Goal: Information Seeking & Learning: Check status

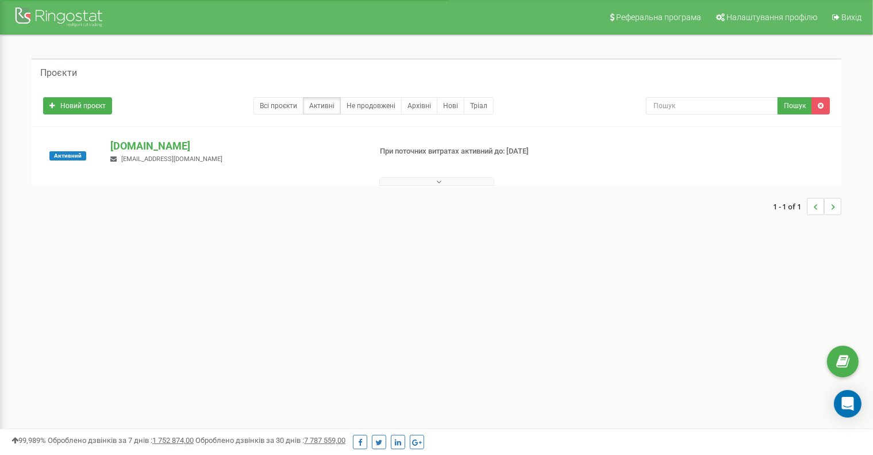
click at [441, 178] on button at bounding box center [436, 181] width 115 height 9
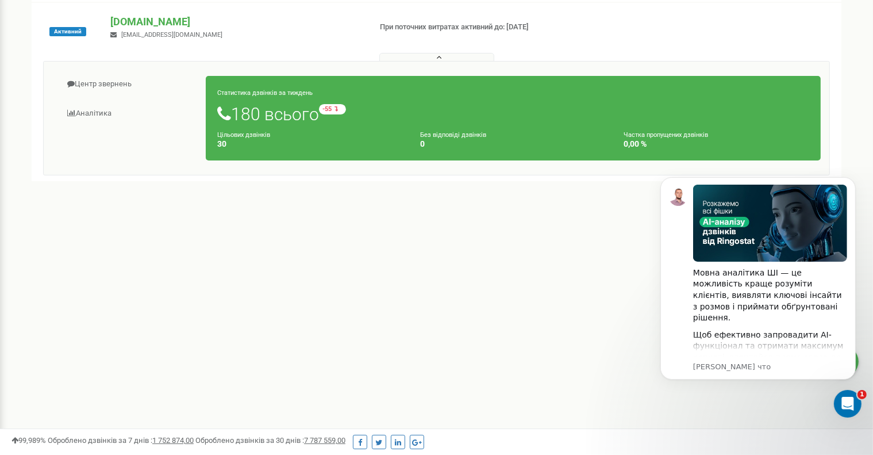
scroll to position [120, 0]
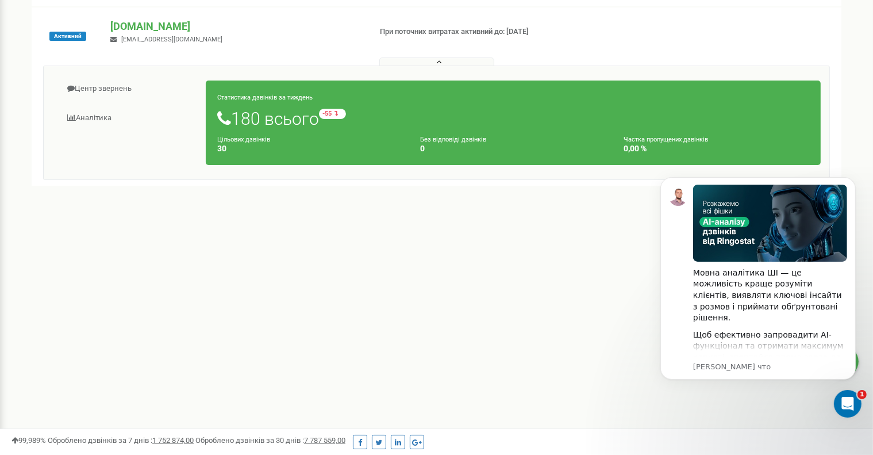
click at [262, 113] on h1 "180 всього -55 відносно минулого тижня" at bounding box center [513, 119] width 592 height 20
click at [256, 94] on small "Статистика дзвінків за тиждень" at bounding box center [264, 97] width 95 height 7
click at [262, 139] on small "Цільових дзвінків" at bounding box center [243, 139] width 53 height 7
click at [437, 137] on small "Без відповіді дзвінків" at bounding box center [454, 139] width 66 height 7
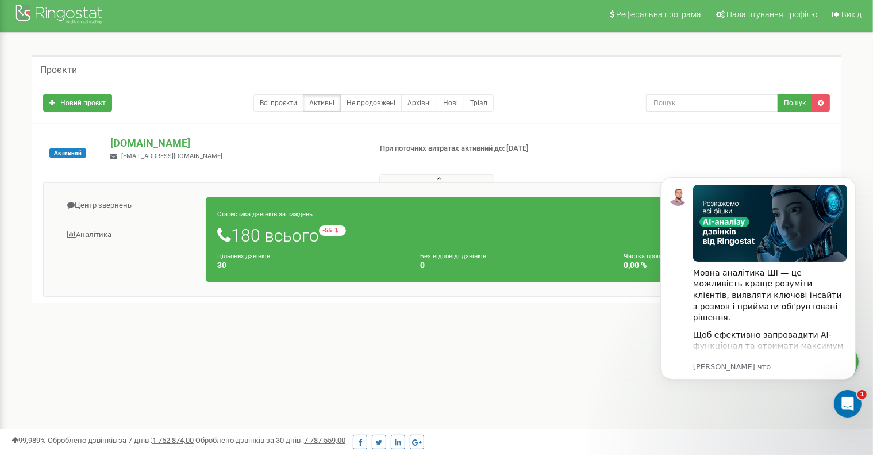
scroll to position [0, 0]
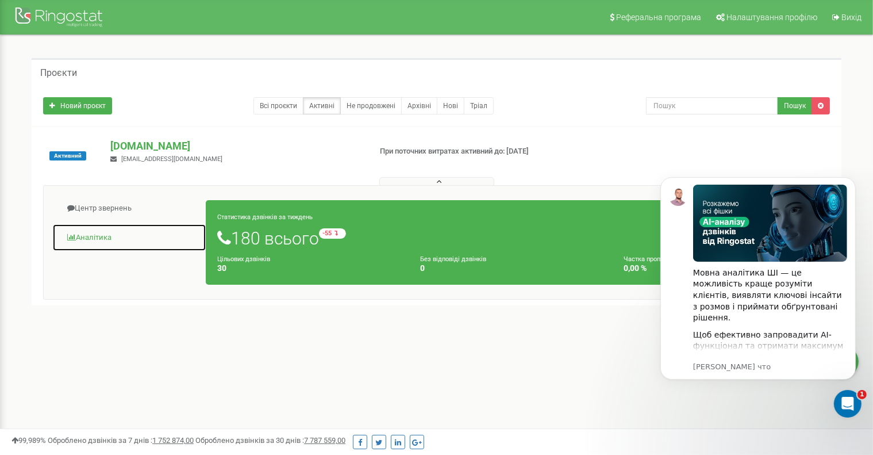
click at [106, 236] on link "Аналiтика" at bounding box center [129, 238] width 154 height 28
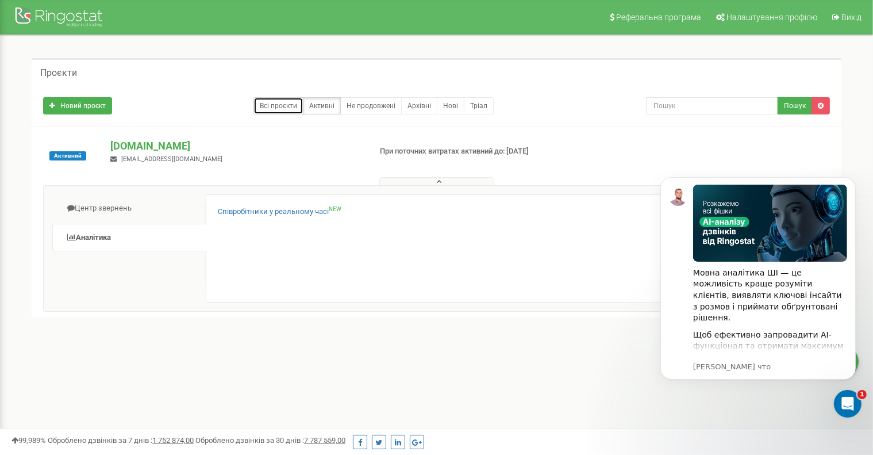
click at [282, 103] on link "Всі проєкти" at bounding box center [278, 105] width 50 height 17
click at [446, 183] on button at bounding box center [436, 181] width 115 height 9
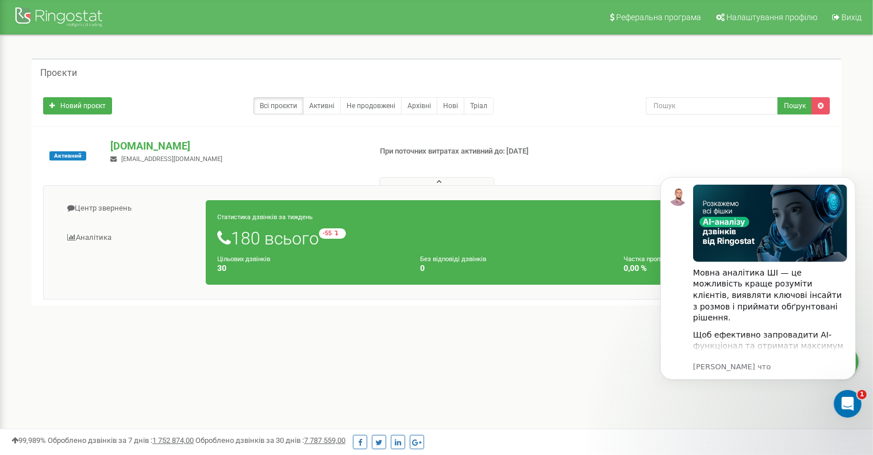
click at [294, 239] on h1 "180 всього -55 відносно минулого тижня" at bounding box center [513, 238] width 592 height 20
click at [445, 264] on h4 "0" at bounding box center [514, 268] width 186 height 9
click at [244, 210] on div "Статистика дзвінків за тиждень 180 всього -55 відносно минулого тижня Цільових …" at bounding box center [513, 242] width 615 height 84
drag, startPoint x: 243, startPoint y: 232, endPoint x: 241, endPoint y: 255, distance: 22.5
click at [243, 233] on h1 "180 всього -55 відносно минулого тижня" at bounding box center [513, 238] width 592 height 20
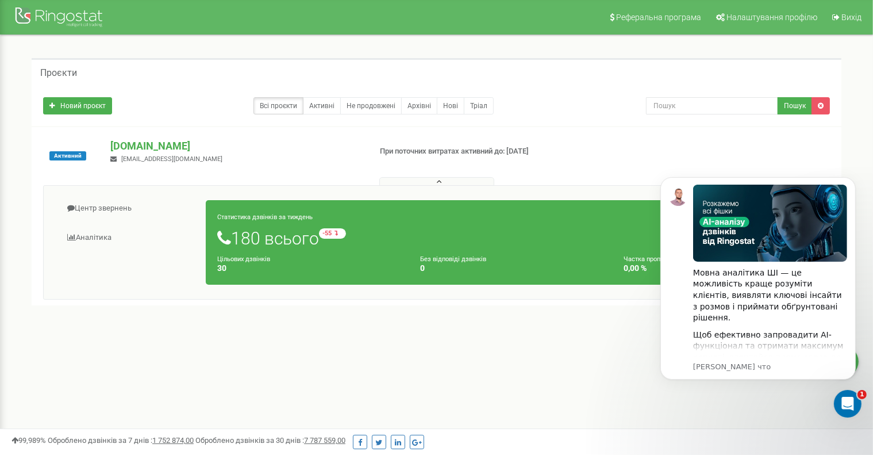
drag, startPoint x: 240, startPoint y: 261, endPoint x: 312, endPoint y: 266, distance: 72.0
click at [240, 261] on small "Цільових дзвінків" at bounding box center [243, 258] width 53 height 7
click at [549, 260] on div "Без відповіді дзвінків 0" at bounding box center [513, 263] width 203 height 20
click at [59, 156] on span "Активний" at bounding box center [67, 155] width 37 height 9
click at [64, 155] on span "Активний" at bounding box center [67, 155] width 37 height 9
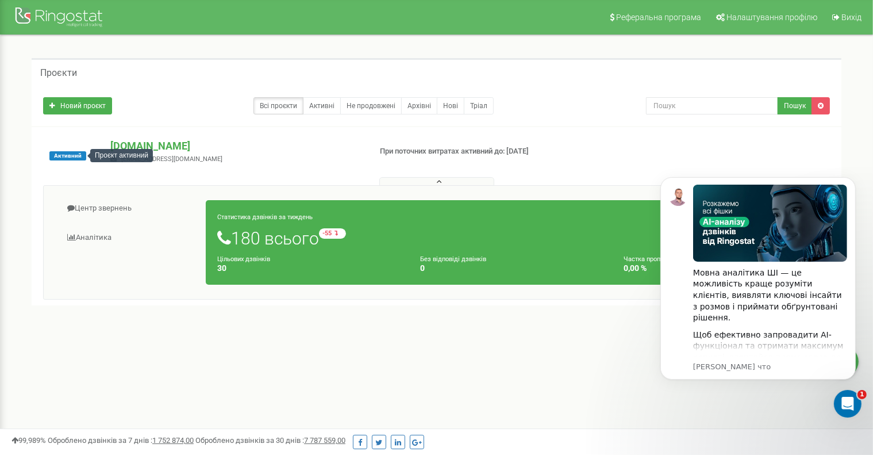
click at [129, 149] on div "Проєкт активний" at bounding box center [121, 155] width 63 height 13
click at [124, 145] on p "[DOMAIN_NAME]" at bounding box center [235, 146] width 251 height 15
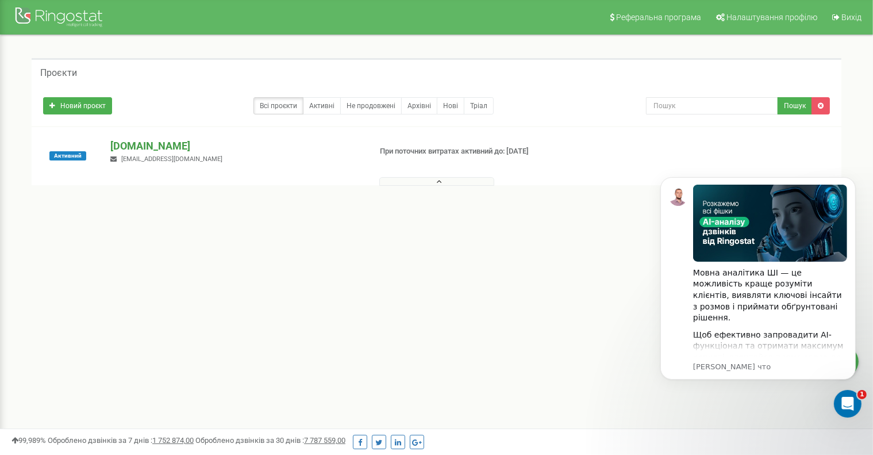
click at [124, 145] on p "[DOMAIN_NAME]" at bounding box center [235, 146] width 251 height 15
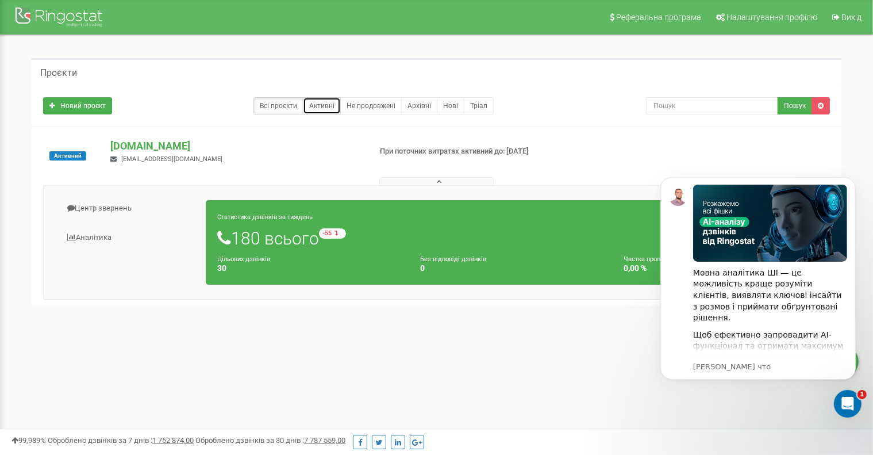
click at [318, 105] on link "Активні" at bounding box center [322, 105] width 38 height 17
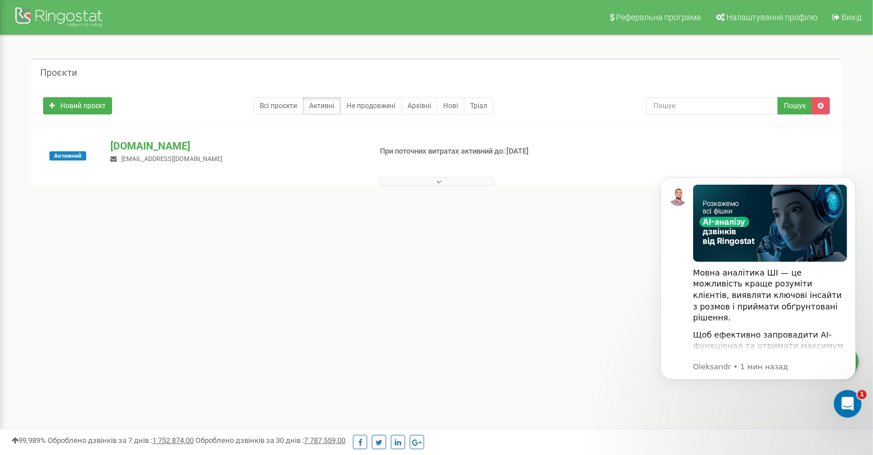
click at [444, 151] on p "При поточних витратах активний до: [DATE]" at bounding box center [472, 151] width 184 height 11
click at [431, 180] on button at bounding box center [436, 181] width 115 height 9
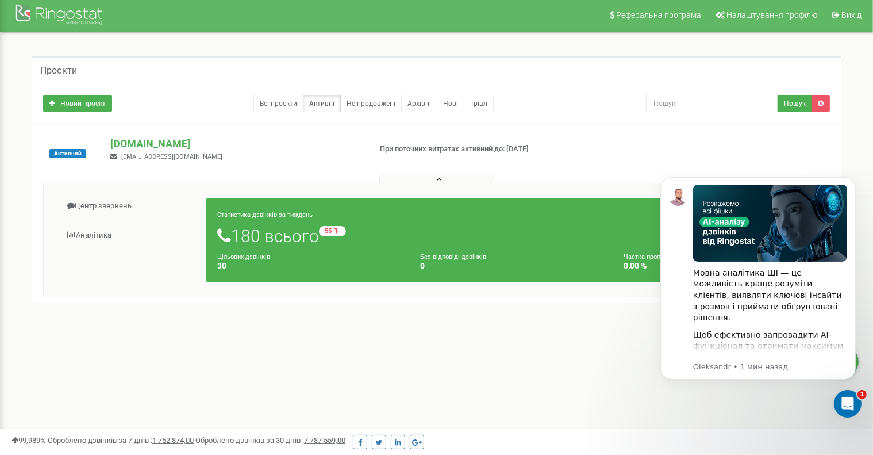
scroll to position [172, 0]
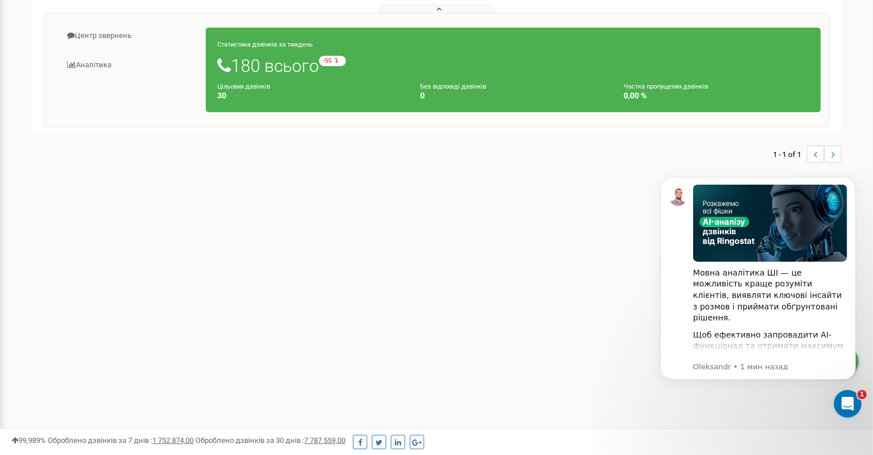
click at [435, 89] on small "Без відповіді дзвінків" at bounding box center [454, 86] width 66 height 7
drag, startPoint x: 421, startPoint y: 96, endPoint x: 353, endPoint y: 74, distance: 71.8
click at [419, 96] on div "Без відповіді дзвінків 0" at bounding box center [513, 91] width 203 height 20
click at [308, 68] on h1 "180 всього -55 відносно минулого тижня" at bounding box center [513, 66] width 592 height 20
drag, startPoint x: 301, startPoint y: 70, endPoint x: 274, endPoint y: 76, distance: 28.4
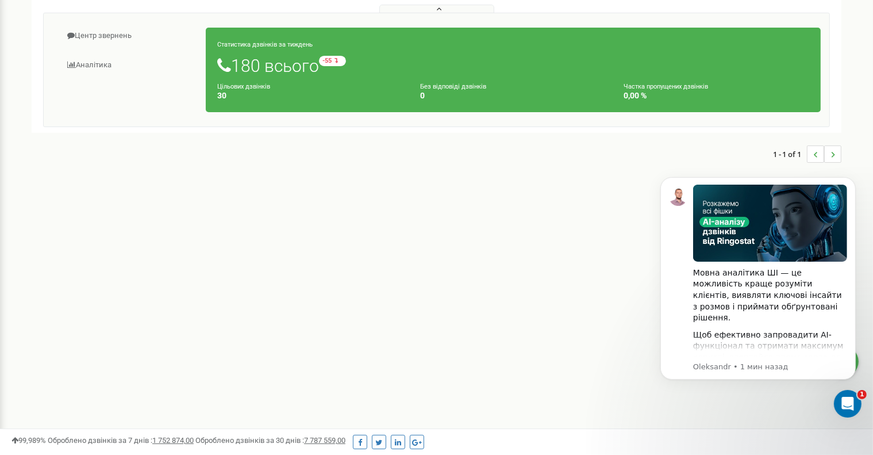
click at [299, 70] on h1 "180 всього -55 відносно минулого тижня" at bounding box center [513, 66] width 592 height 20
click at [218, 93] on h4 "30" at bounding box center [310, 95] width 186 height 9
click at [221, 46] on small "Статистика дзвінків за тиждень" at bounding box center [264, 44] width 95 height 7
click at [355, 94] on h4 "30" at bounding box center [310, 95] width 186 height 9
drag, startPoint x: 343, startPoint y: 159, endPoint x: 177, endPoint y: 257, distance: 192.5
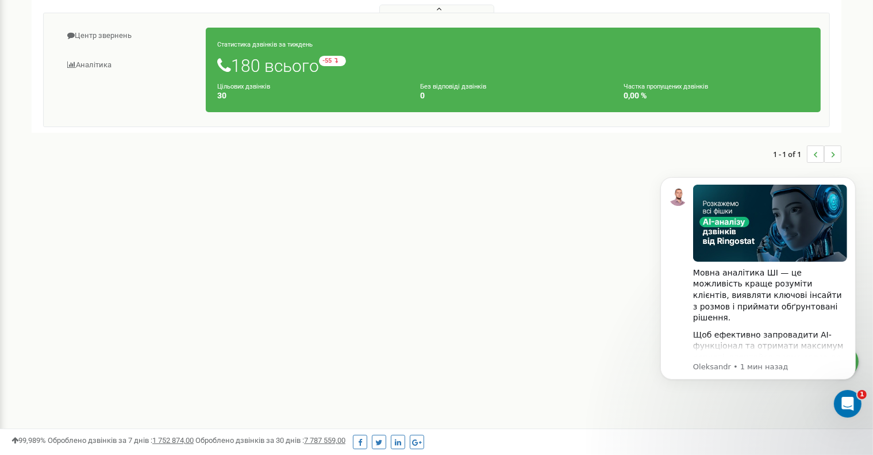
click at [336, 170] on div "1 - 1 of 1" at bounding box center [437, 154] width 810 height 40
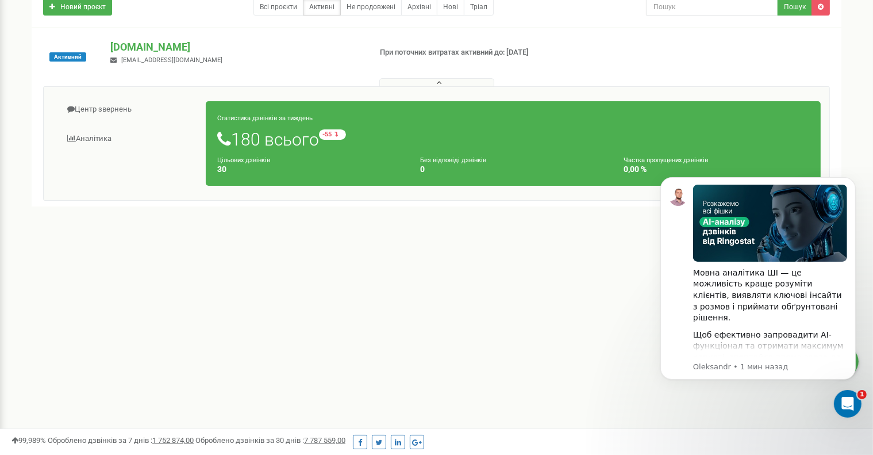
scroll to position [0, 0]
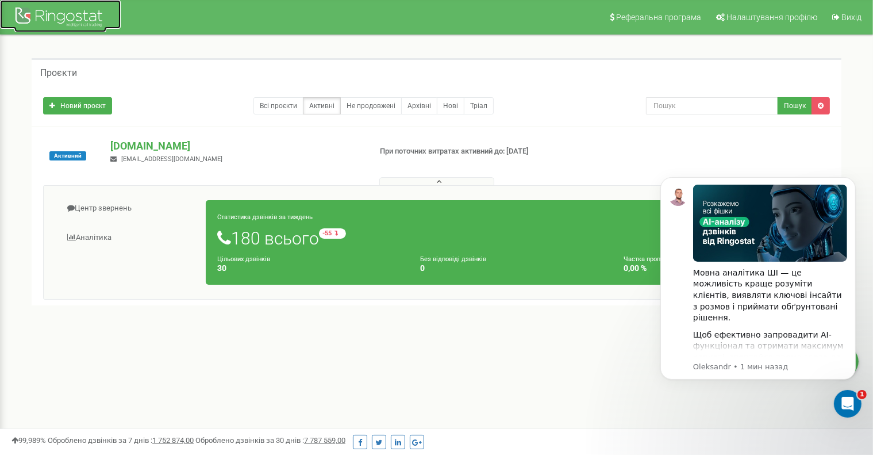
click at [64, 20] on div at bounding box center [60, 19] width 92 height 28
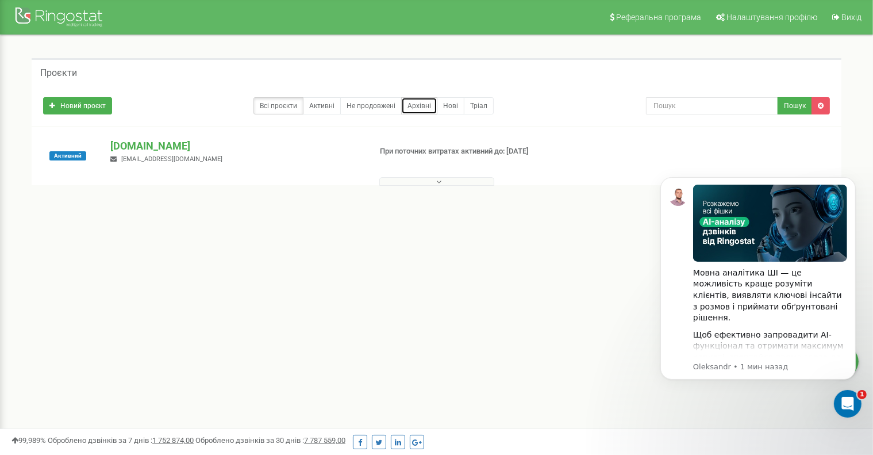
click at [430, 105] on link "Архівні" at bounding box center [419, 105] width 36 height 17
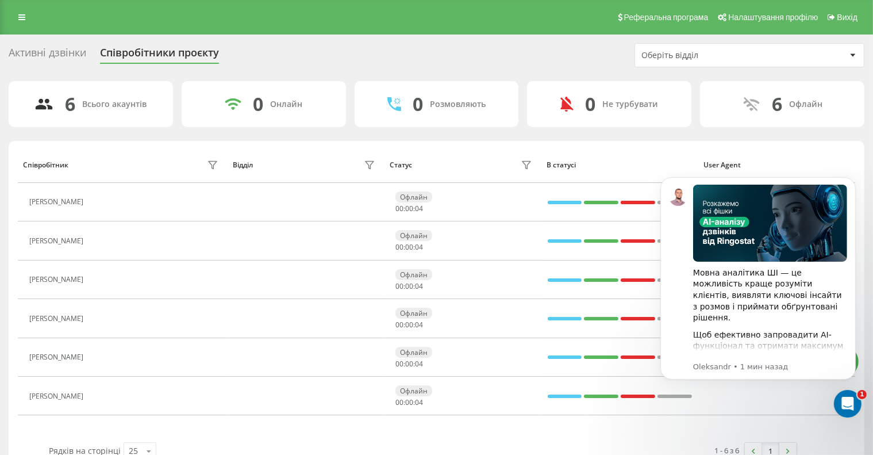
click at [120, 104] on div "Всього акаунтів" at bounding box center [114, 104] width 64 height 10
click at [45, 103] on icon at bounding box center [43, 104] width 19 height 18
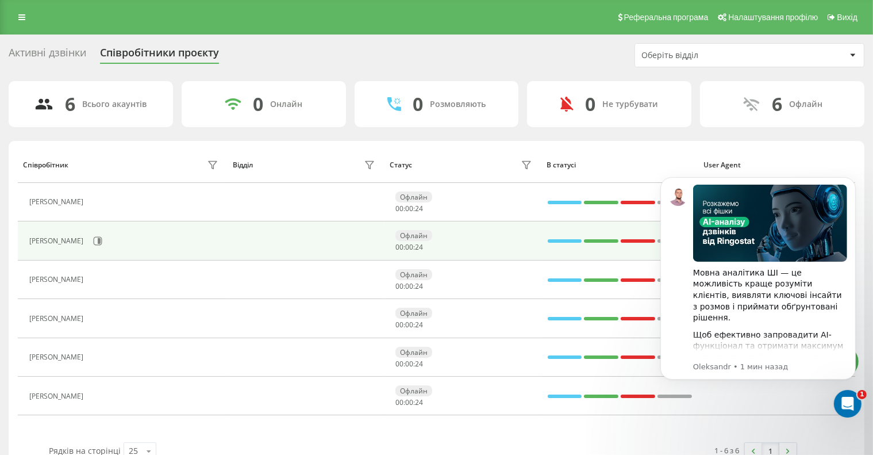
click at [412, 234] on div "Офлайн" at bounding box center [413, 235] width 37 height 11
click at [101, 239] on icon at bounding box center [99, 241] width 3 height 6
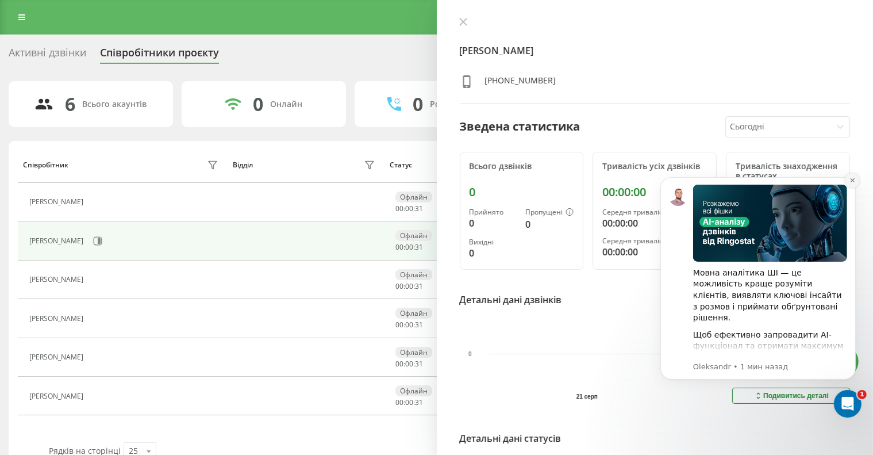
click at [854, 181] on icon "Dismiss notification" at bounding box center [852, 180] width 4 height 4
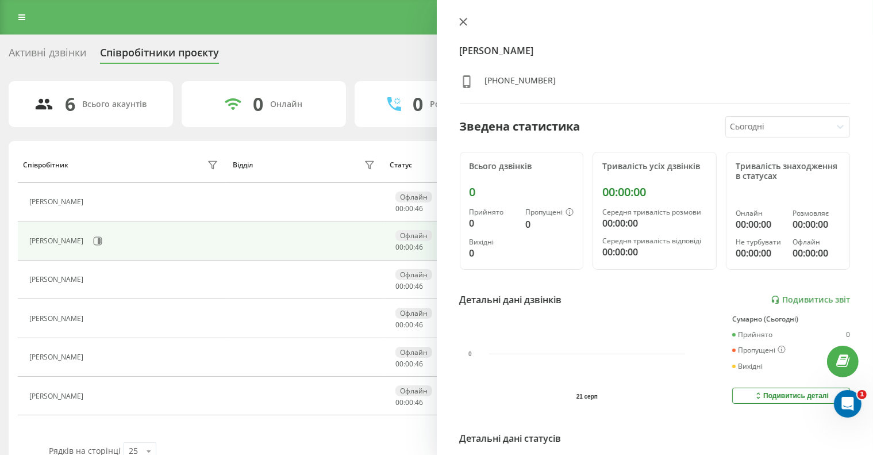
click at [462, 20] on icon at bounding box center [463, 22] width 8 height 8
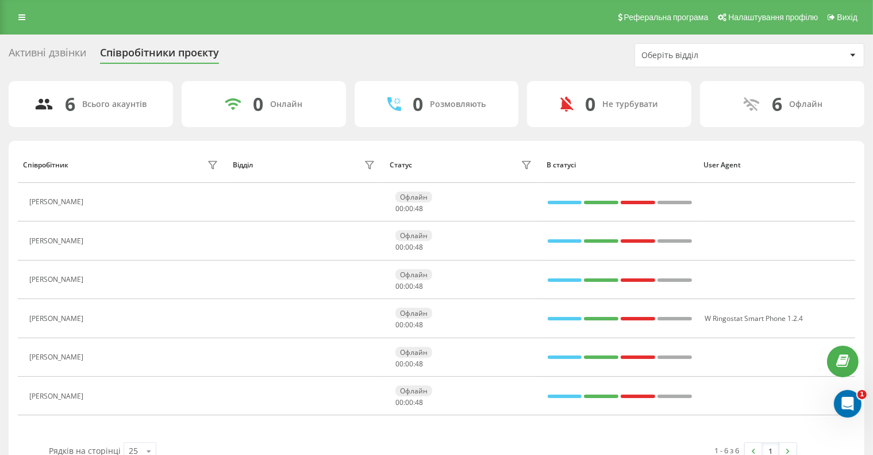
click at [779, 106] on div "6" at bounding box center [778, 104] width 10 height 22
click at [691, 56] on div "Оберіть відділ" at bounding box center [709, 56] width 137 height 10
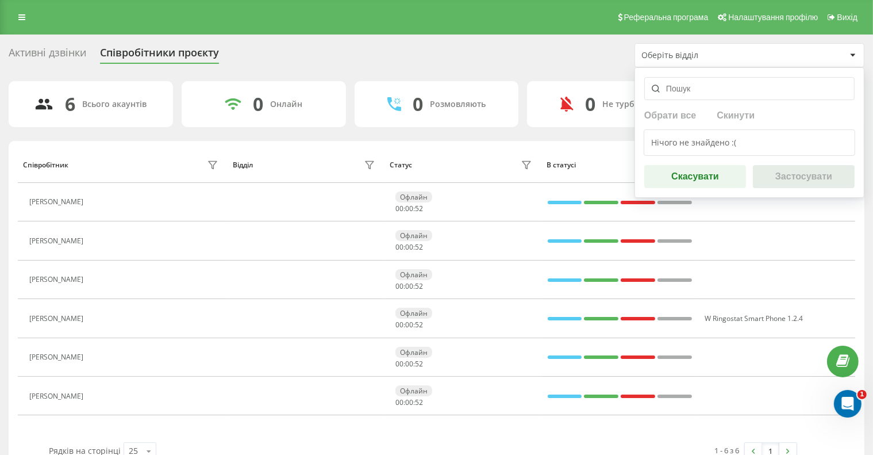
click at [357, 68] on div "Активні дзвінки Співробітники проєкту Оберіть відділ Обрати все Скинути Нічого …" at bounding box center [437, 257] width 856 height 428
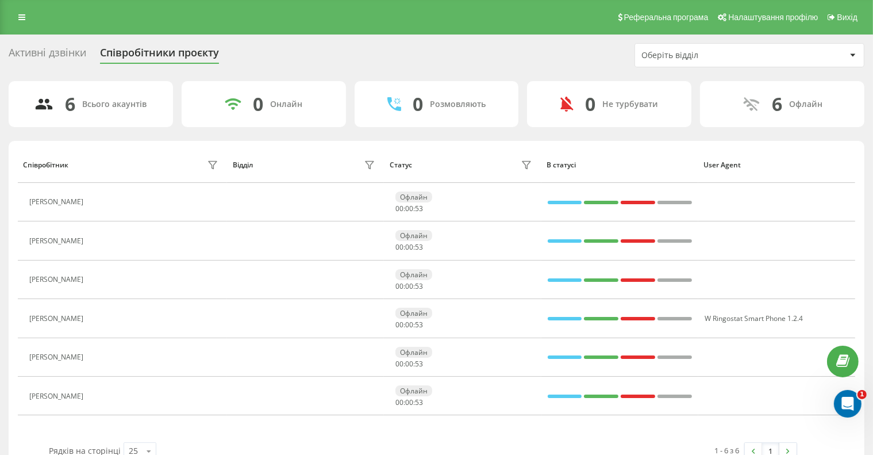
click at [53, 49] on div "Активні дзвінки" at bounding box center [48, 56] width 78 height 18
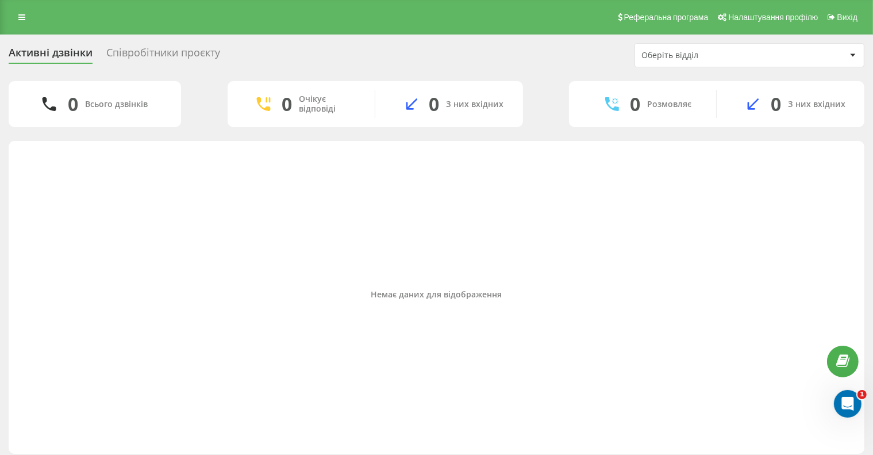
click at [72, 101] on div "0" at bounding box center [73, 104] width 10 height 22
click at [858, 58] on div at bounding box center [852, 55] width 13 height 14
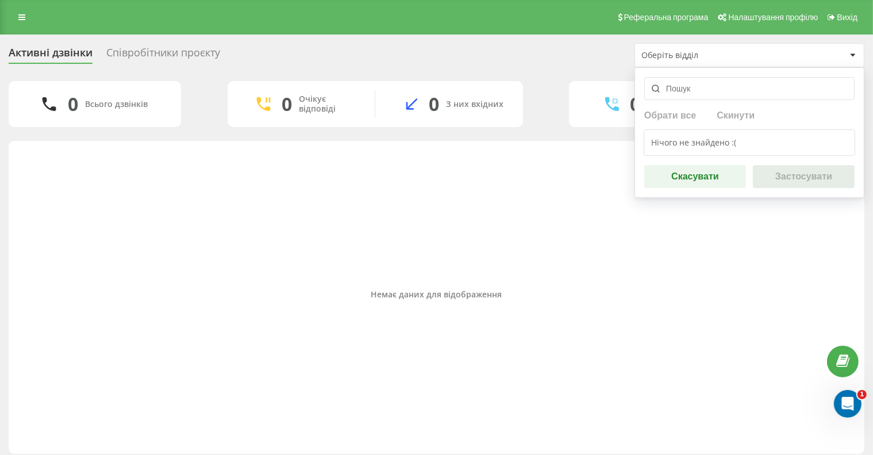
click at [723, 89] on input "text" at bounding box center [749, 88] width 210 height 23
click at [759, 144] on div "Нічого не знайдено :(" at bounding box center [750, 142] width 212 height 26
click at [760, 142] on div "Нічого не знайдено :(" at bounding box center [750, 142] width 212 height 26
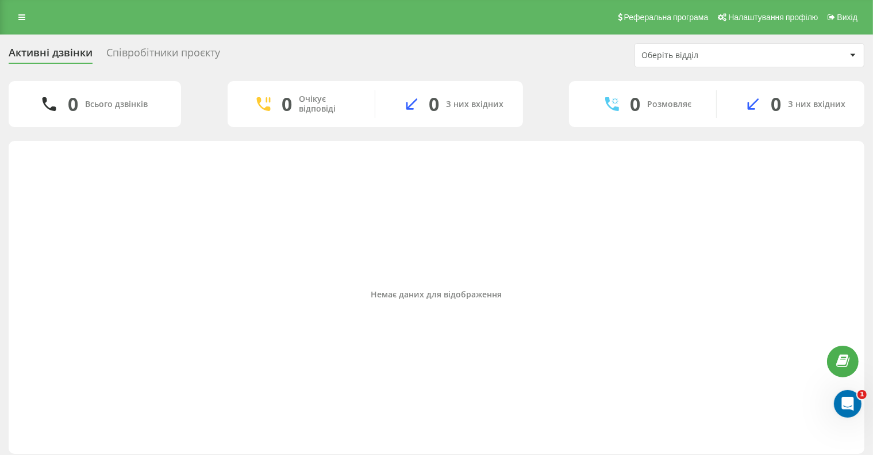
drag, startPoint x: 625, startPoint y: 224, endPoint x: 531, endPoint y: 239, distance: 94.9
click at [624, 224] on div "Немає даних для відображення" at bounding box center [436, 294] width 837 height 295
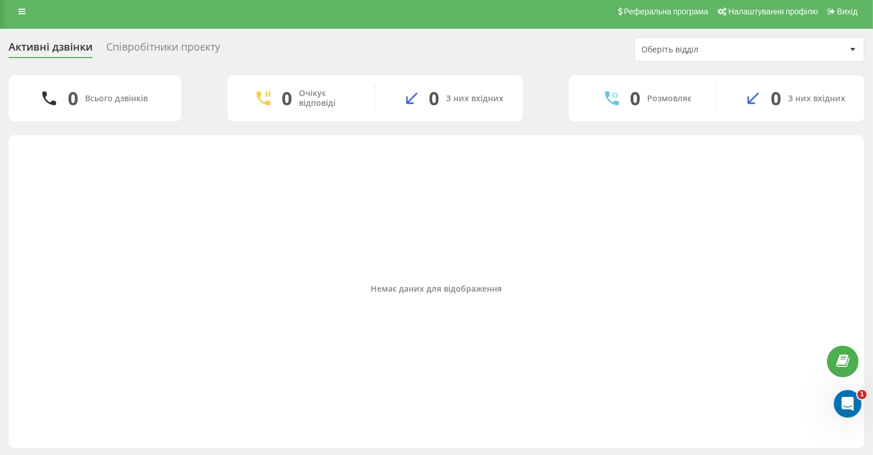
scroll to position [7, 0]
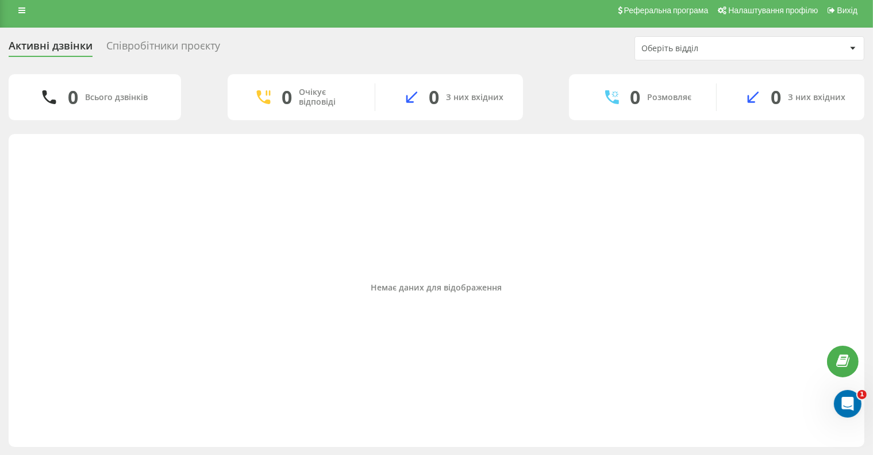
click at [98, 90] on div "0 Всього дзвінків" at bounding box center [95, 97] width 172 height 46
click at [301, 107] on div "0 Очікує відповіді" at bounding box center [302, 97] width 148 height 28
click at [483, 98] on div "З них вхідних" at bounding box center [475, 98] width 57 height 10
click at [159, 47] on div "Співробітники проєкту" at bounding box center [163, 49] width 114 height 18
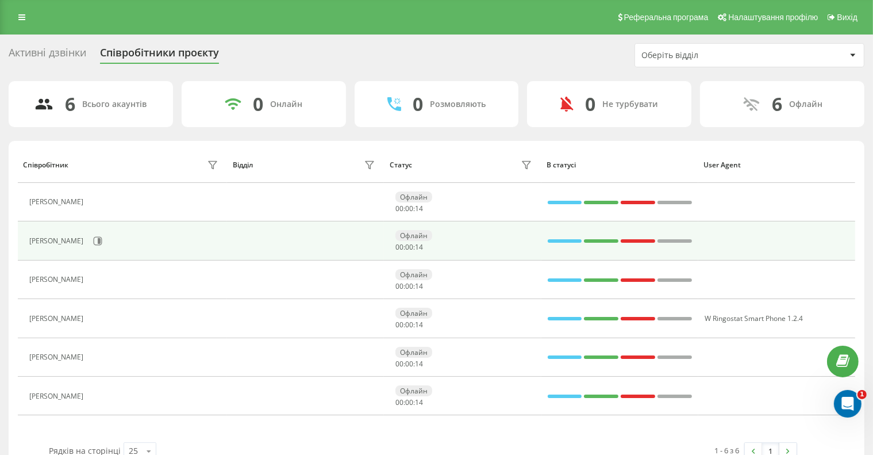
click at [86, 239] on div "[PERSON_NAME]" at bounding box center [57, 241] width 57 height 8
click at [106, 242] on button at bounding box center [97, 240] width 17 height 17
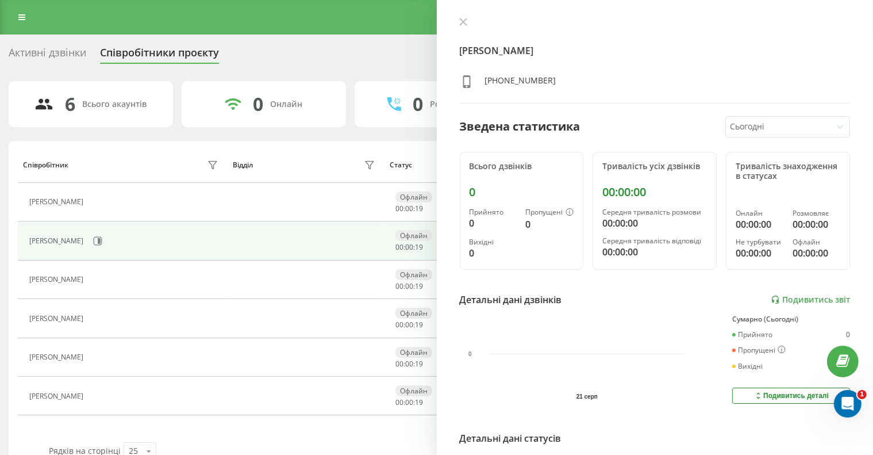
click at [835, 126] on icon at bounding box center [840, 126] width 11 height 11
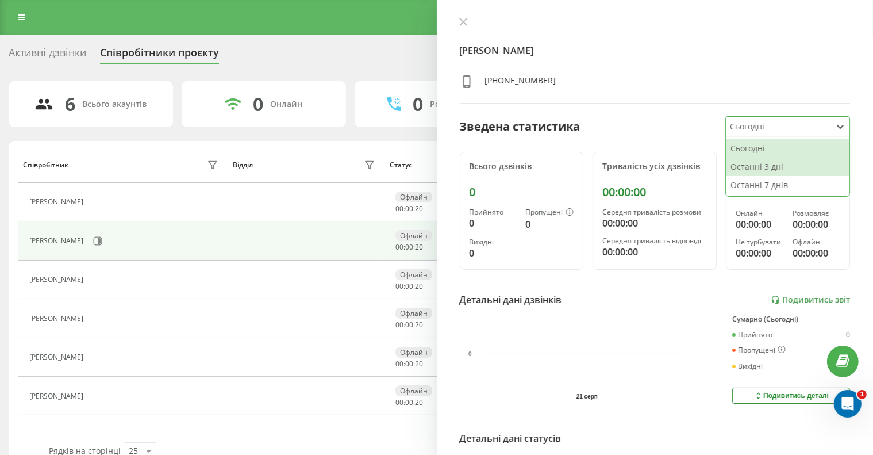
click at [808, 165] on div "Останні 3 дні" at bounding box center [788, 166] width 124 height 18
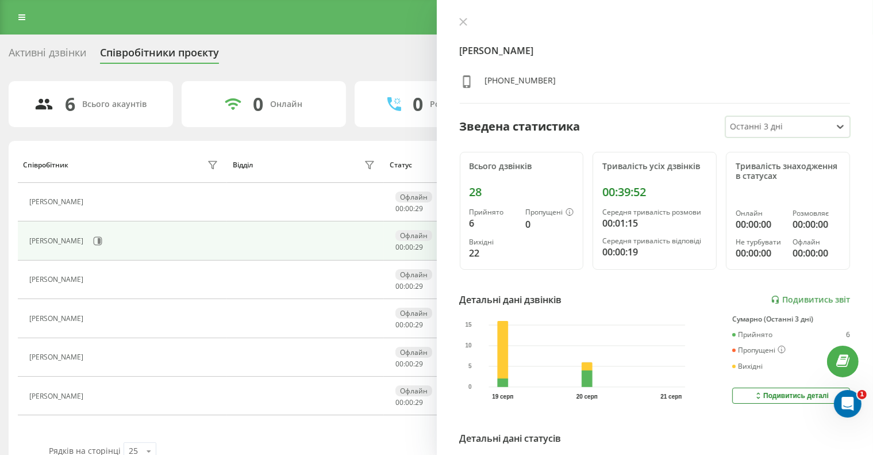
click at [481, 214] on div "Прийнято" at bounding box center [493, 212] width 47 height 8
click at [471, 221] on div "6" at bounding box center [493, 223] width 47 height 14
click at [471, 222] on div "6" at bounding box center [493, 223] width 47 height 14
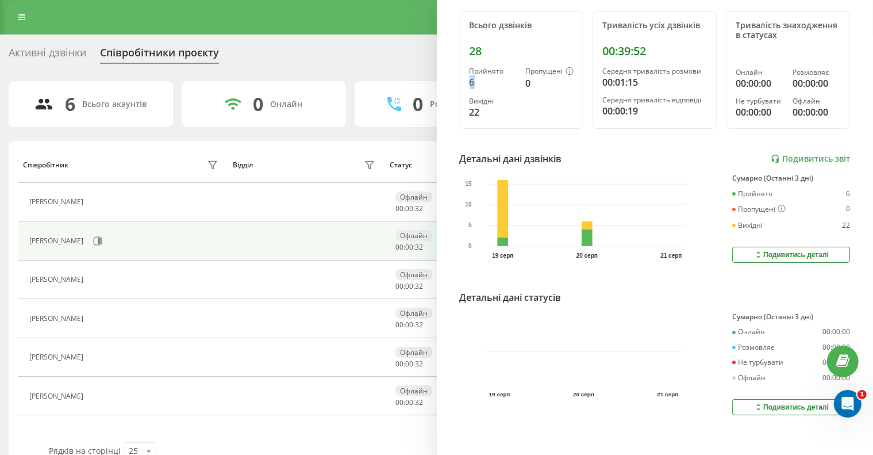
scroll to position [153, 0]
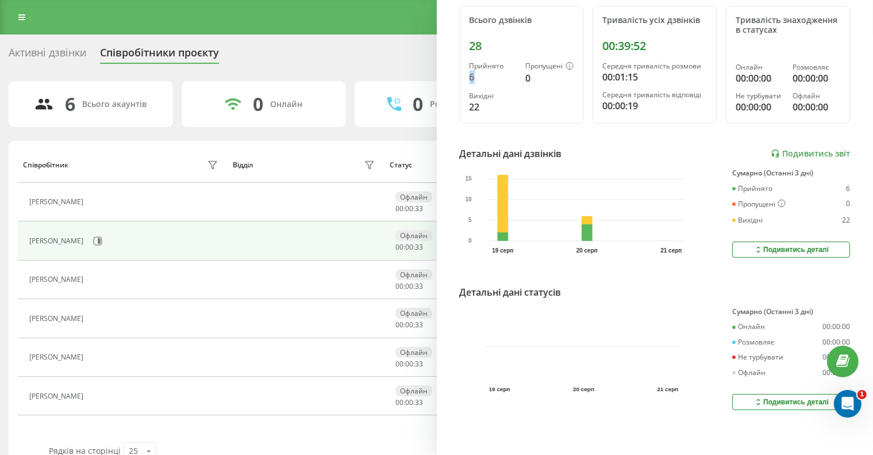
click at [790, 245] on div "Подивитись деталі" at bounding box center [791, 249] width 75 height 9
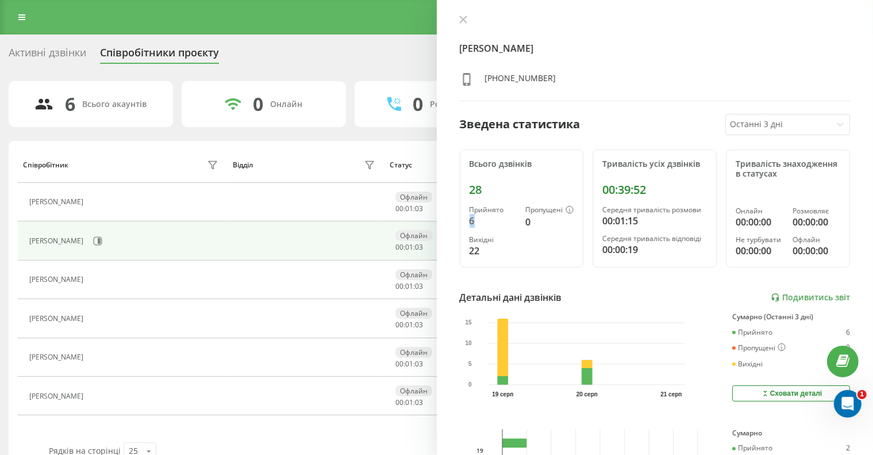
scroll to position [0, 0]
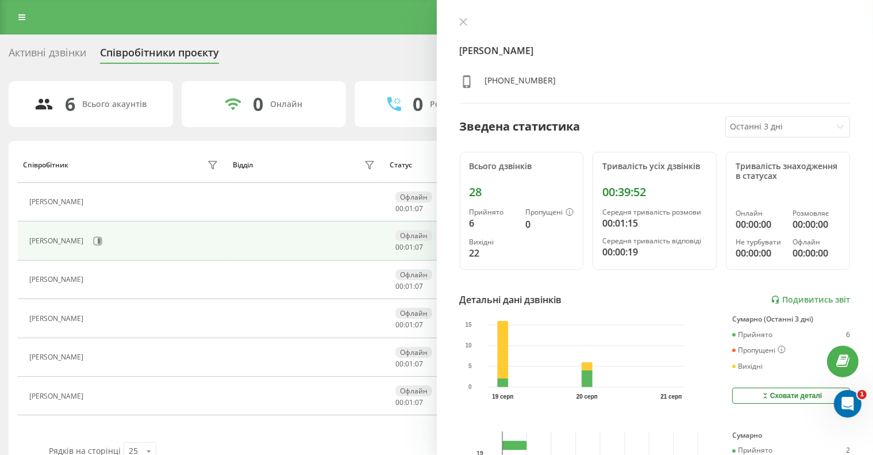
click at [478, 193] on div "28" at bounding box center [522, 192] width 105 height 14
click at [568, 211] on icon at bounding box center [570, 211] width 8 height 7
drag, startPoint x: 529, startPoint y: 209, endPoint x: 537, endPoint y: 203, distance: 9.9
click at [529, 209] on div "Пропущені" at bounding box center [549, 212] width 48 height 9
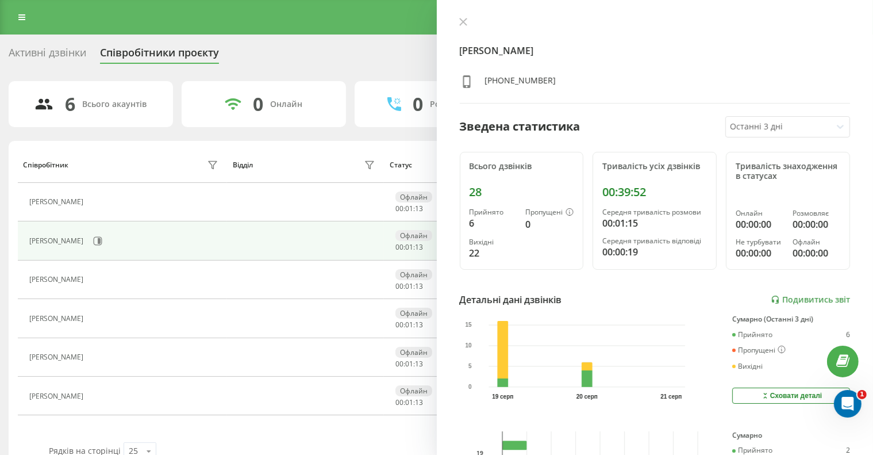
click at [474, 194] on div "28" at bounding box center [522, 192] width 105 height 14
drag, startPoint x: 474, startPoint y: 192, endPoint x: 484, endPoint y: 163, distance: 30.9
click at [474, 191] on div "28" at bounding box center [522, 192] width 105 height 14
click at [485, 162] on div "Всього дзвінків" at bounding box center [522, 167] width 105 height 10
drag, startPoint x: 481, startPoint y: 218, endPoint x: 481, endPoint y: 225, distance: 7.5
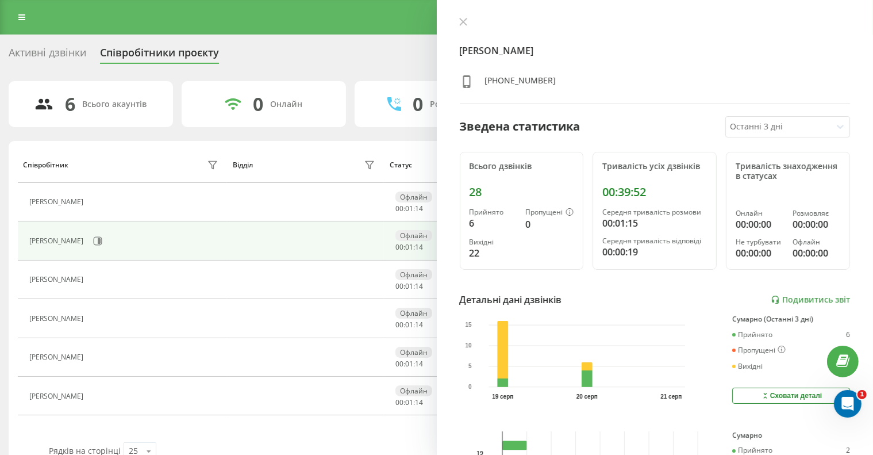
click at [481, 218] on div "6" at bounding box center [493, 223] width 47 height 14
click at [481, 247] on div "22" at bounding box center [493, 253] width 47 height 14
click at [480, 249] on div "22" at bounding box center [493, 253] width 47 height 14
click at [789, 297] on link "Подивитись звіт" at bounding box center [810, 300] width 79 height 10
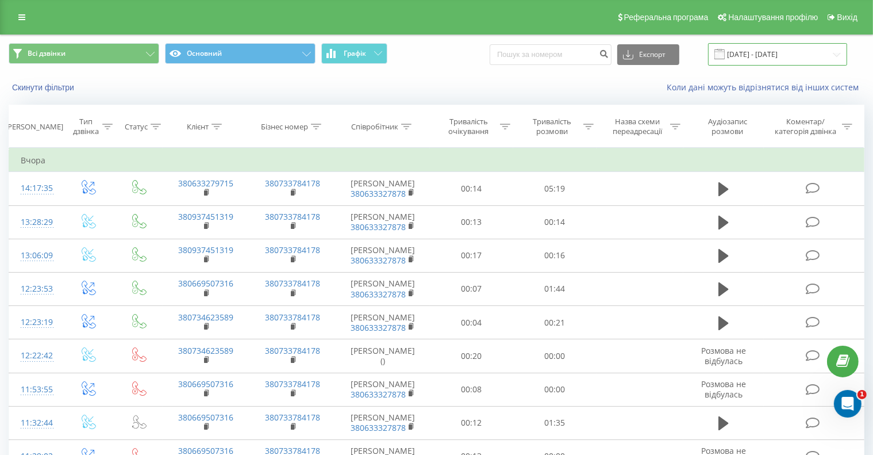
click at [835, 53] on input "[DATE] - [DATE]" at bounding box center [777, 54] width 139 height 22
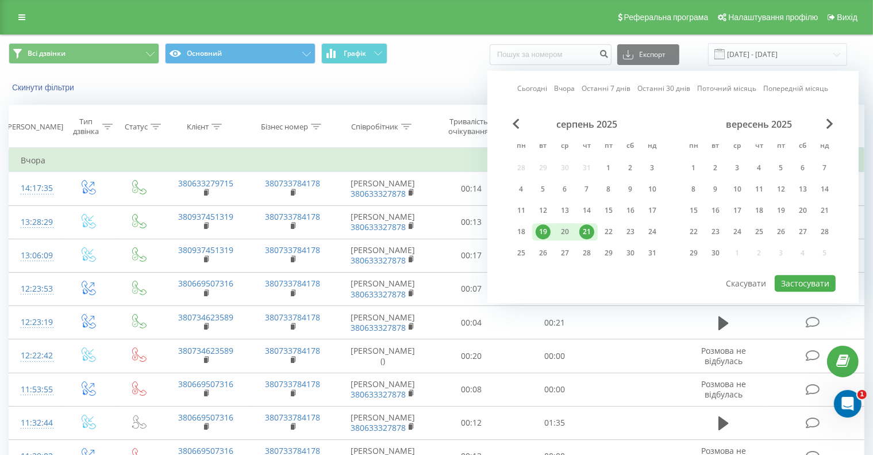
click at [404, 82] on div "Коли дані можуть відрізнятися вiд інших систем" at bounding box center [600, 87] width 545 height 11
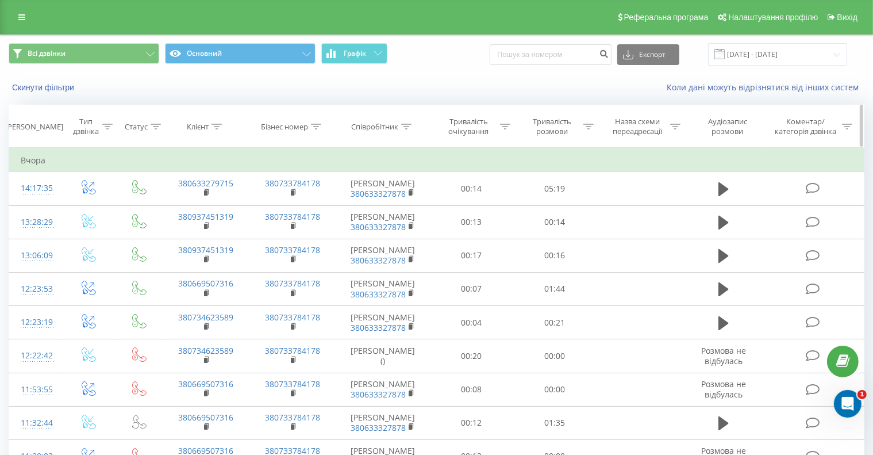
click at [409, 124] on icon at bounding box center [406, 127] width 10 height 6
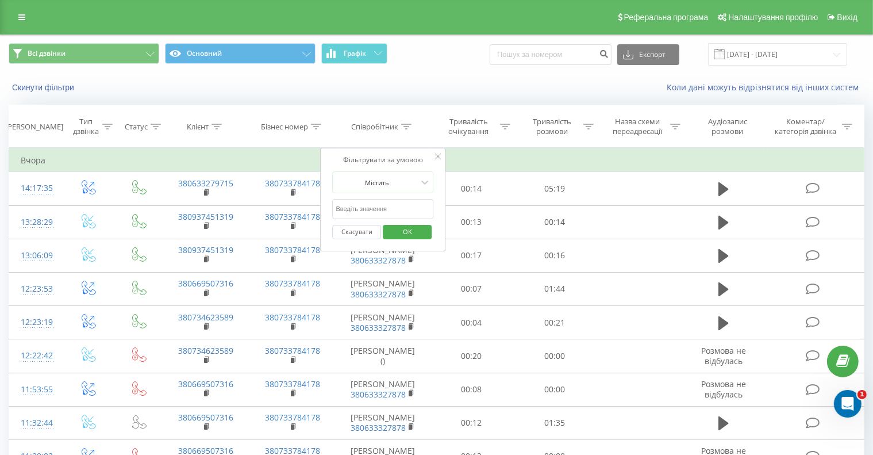
click at [395, 229] on span "OK" at bounding box center [407, 231] width 32 height 18
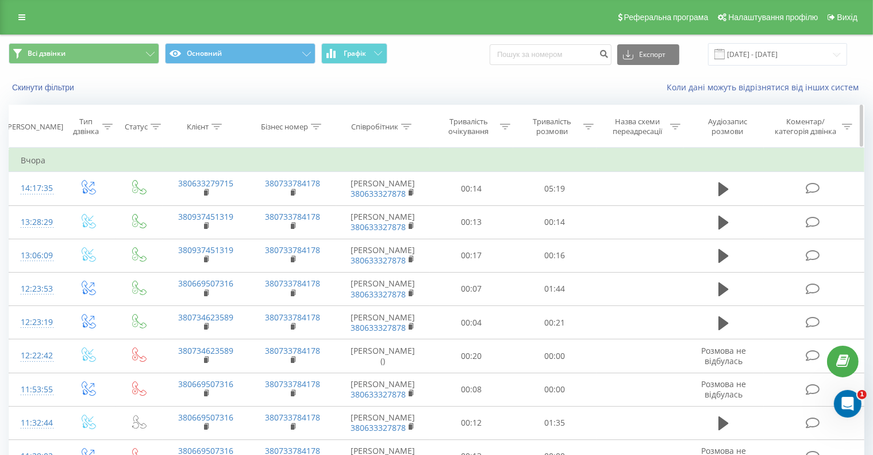
click at [362, 125] on div "Співробітник" at bounding box center [374, 127] width 47 height 10
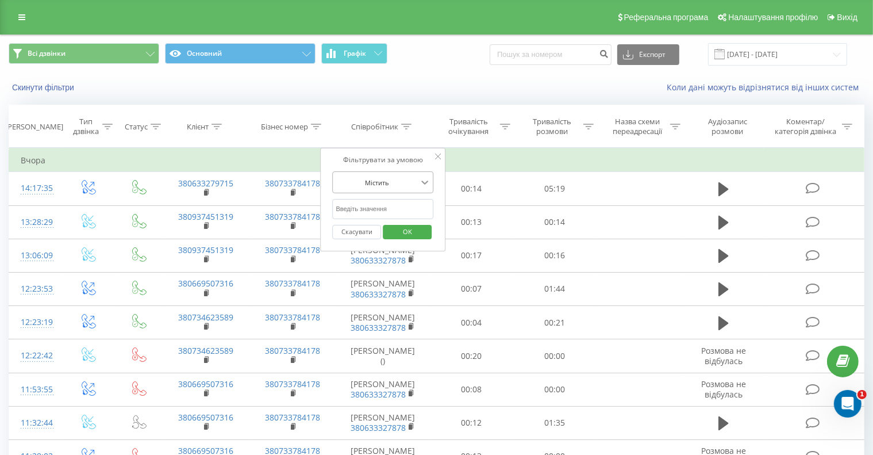
click at [424, 180] on icon at bounding box center [424, 181] width 11 height 11
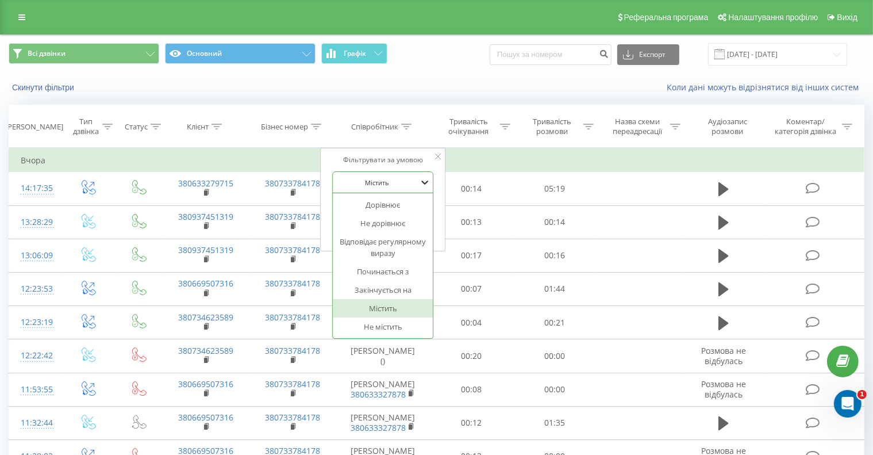
click at [424, 180] on icon at bounding box center [424, 181] width 11 height 11
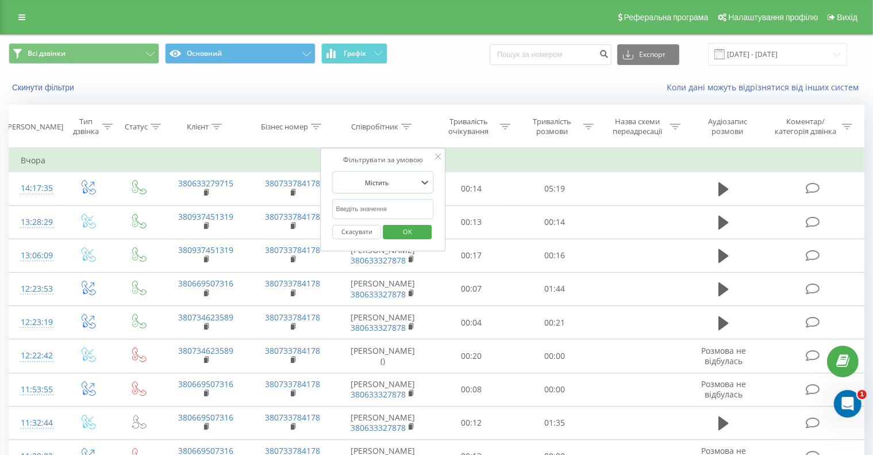
click at [289, 165] on td "Вчора" at bounding box center [436, 160] width 855 height 23
click at [434, 154] on div "Фільтрувати за умовою Містить Скасувати OK" at bounding box center [383, 199] width 125 height 103
click at [440, 158] on div "Фільтрувати за умовою Містить Скасувати OK" at bounding box center [383, 199] width 125 height 103
click at [437, 156] on icon at bounding box center [438, 156] width 6 height 6
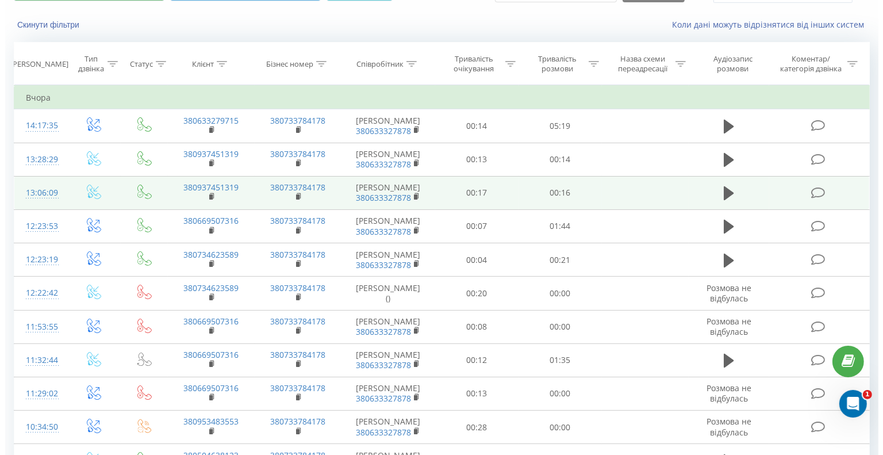
scroll to position [57, 0]
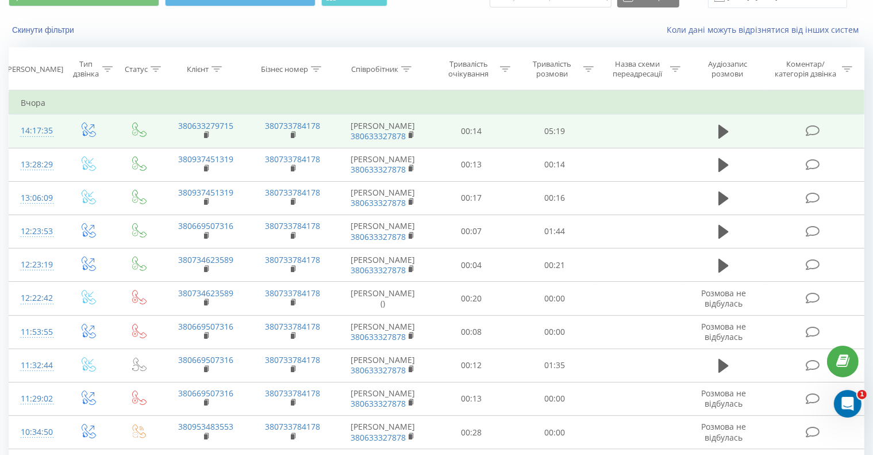
click at [815, 134] on icon at bounding box center [812, 131] width 14 height 12
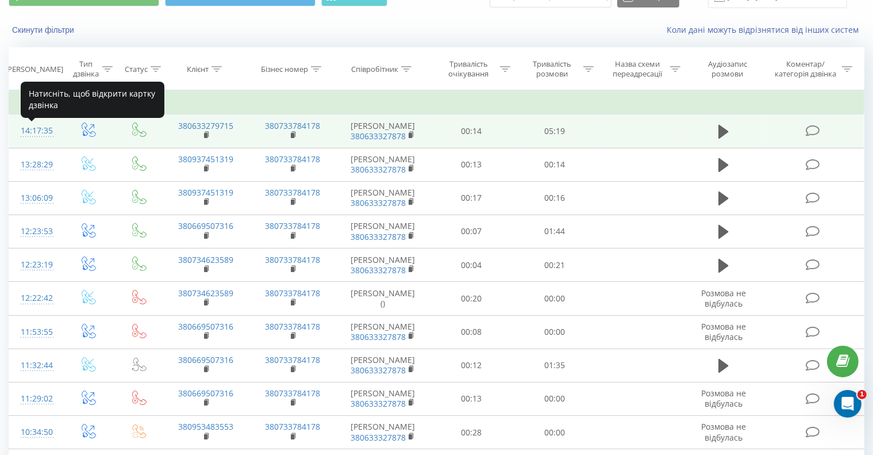
click at [38, 130] on div "14:17:35" at bounding box center [36, 131] width 30 height 22
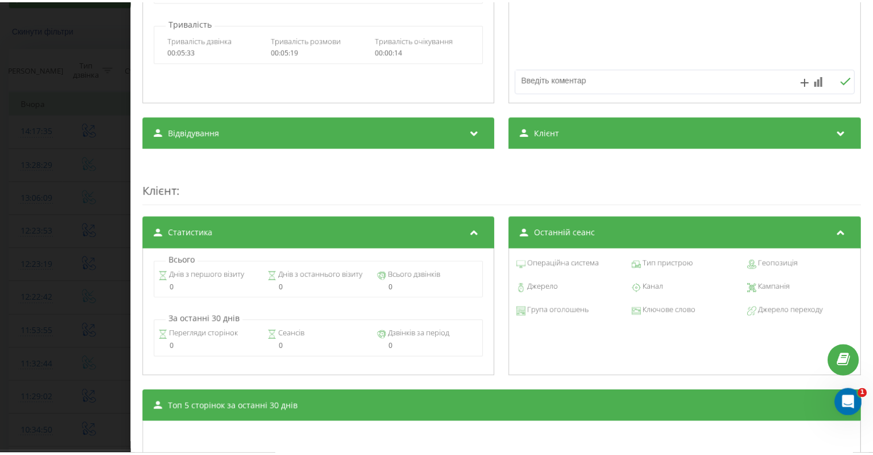
scroll to position [432, 0]
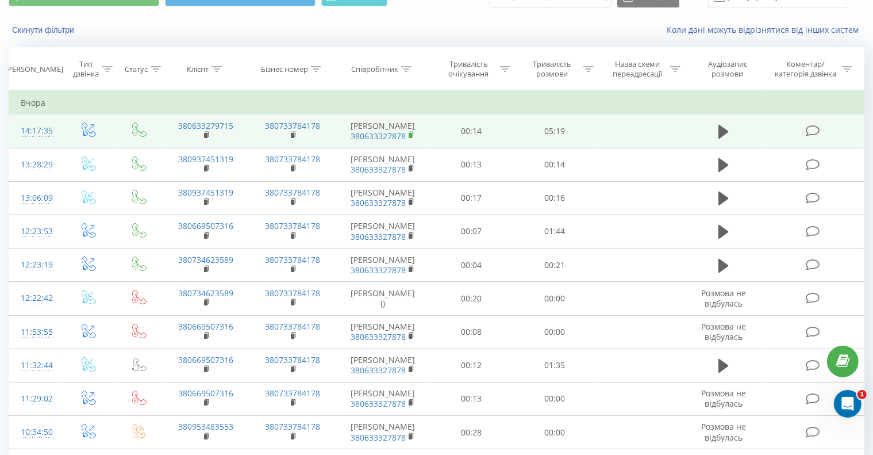
click at [412, 138] on rect at bounding box center [410, 135] width 3 height 5
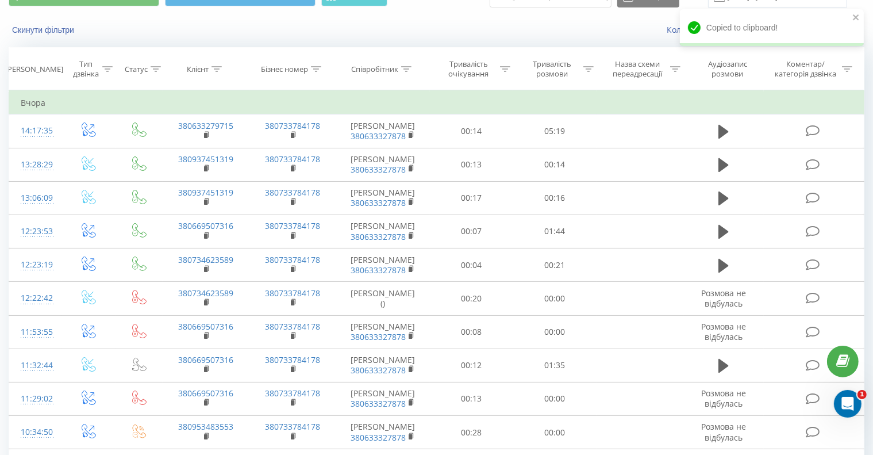
click at [852, 17] on div "Copied to clipboard!" at bounding box center [772, 27] width 184 height 37
click at [853, 17] on icon "close" at bounding box center [856, 17] width 8 height 9
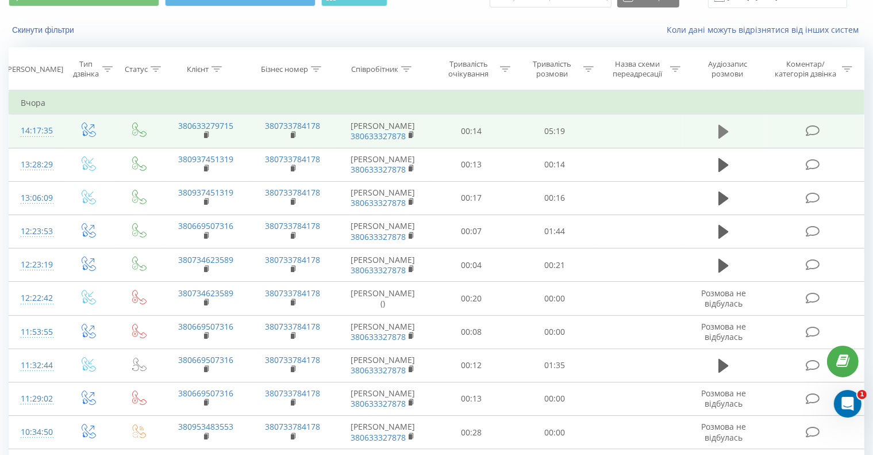
click at [724, 135] on icon at bounding box center [723, 132] width 10 height 14
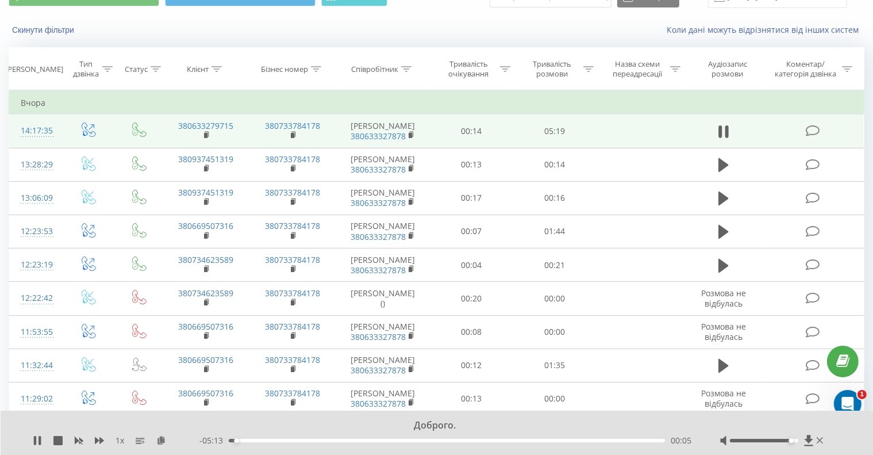
drag, startPoint x: 764, startPoint y: 439, endPoint x: 718, endPoint y: 426, distance: 47.3
click at [791, 442] on div "Accessibility label" at bounding box center [791, 440] width 5 height 5
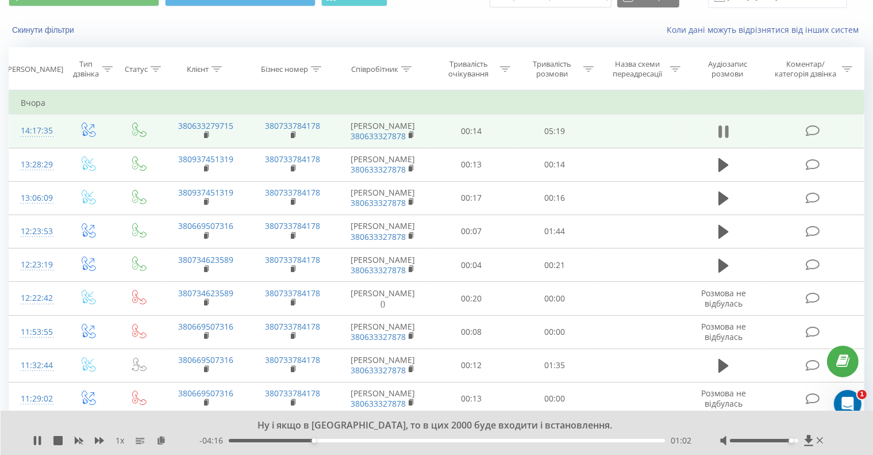
click at [726, 134] on icon at bounding box center [726, 131] width 3 height 13
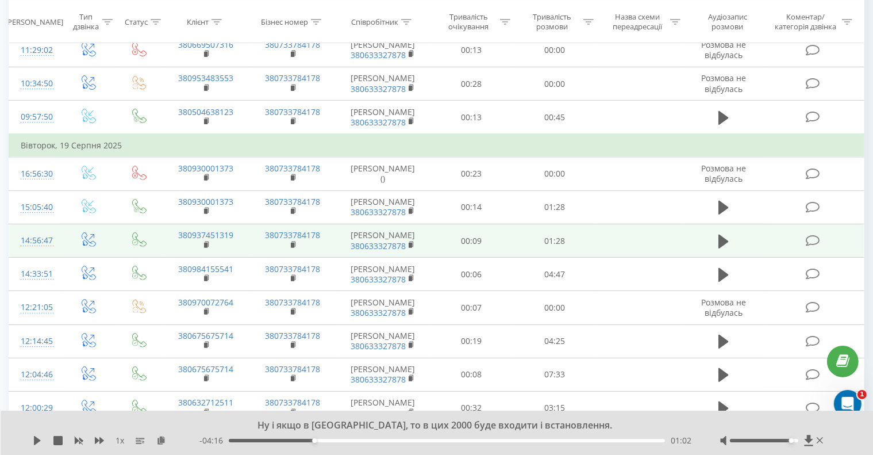
scroll to position [402, 0]
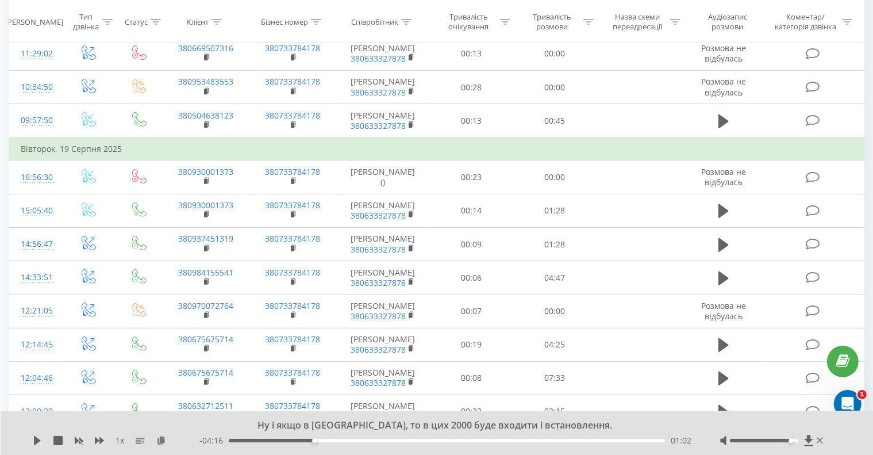
click at [53, 440] on icon at bounding box center [57, 440] width 9 height 9
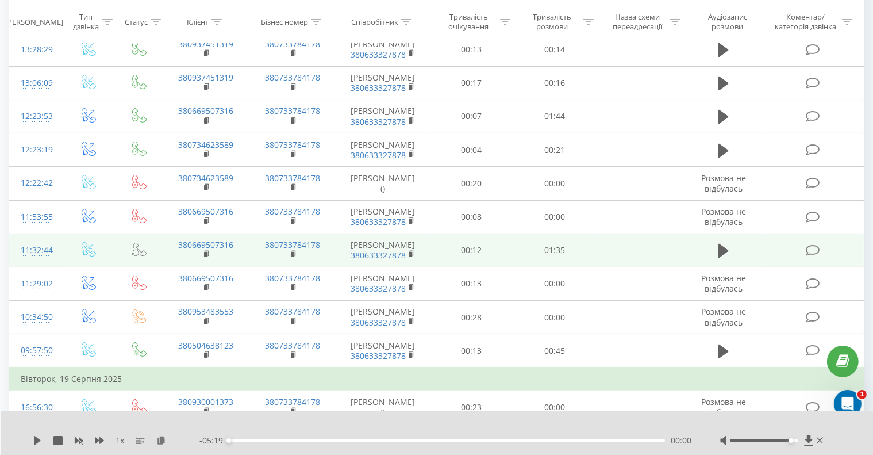
scroll to position [0, 0]
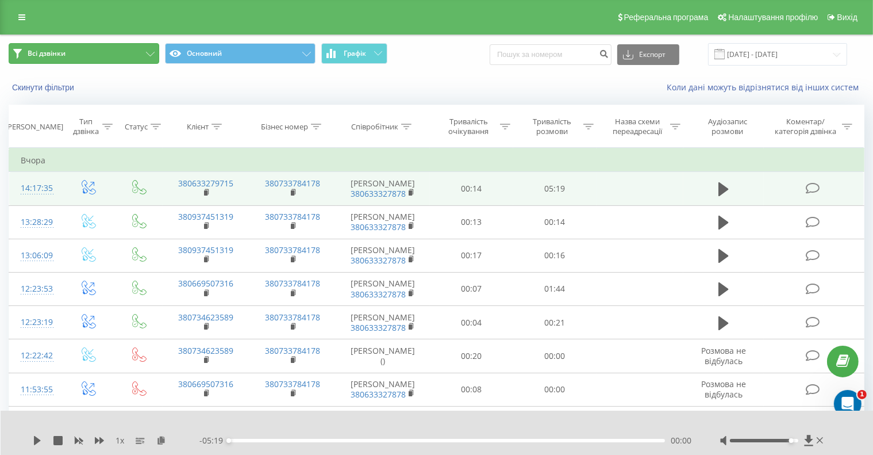
click at [151, 52] on icon at bounding box center [150, 54] width 9 height 5
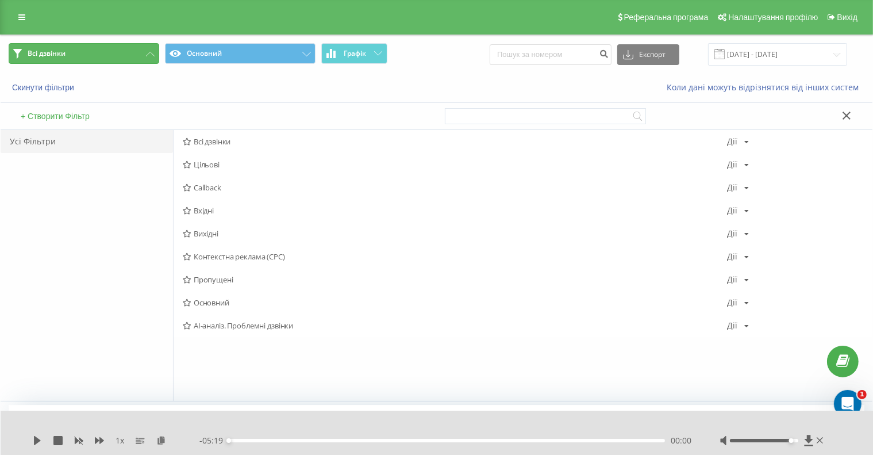
click at [151, 52] on icon at bounding box center [150, 54] width 9 height 5
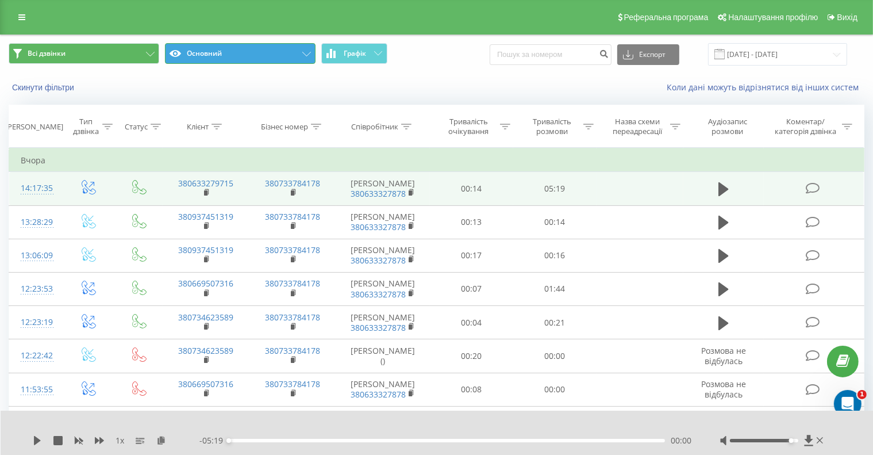
click at [305, 53] on icon at bounding box center [306, 54] width 9 height 5
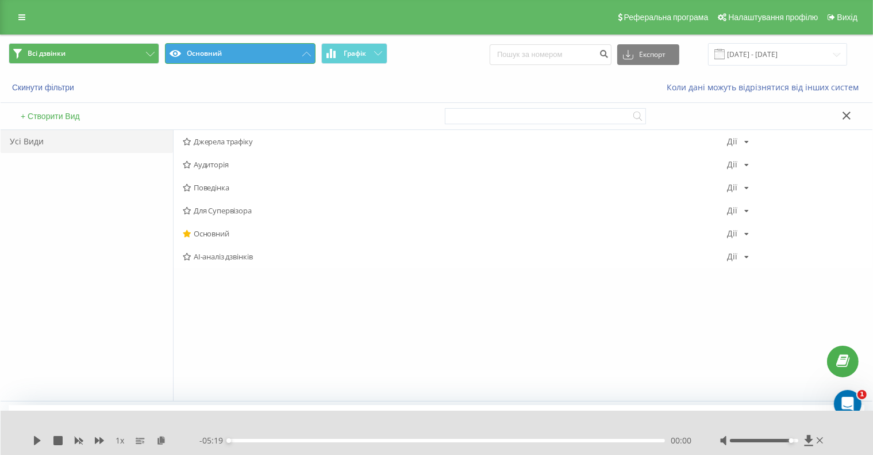
click at [305, 53] on icon at bounding box center [306, 54] width 9 height 5
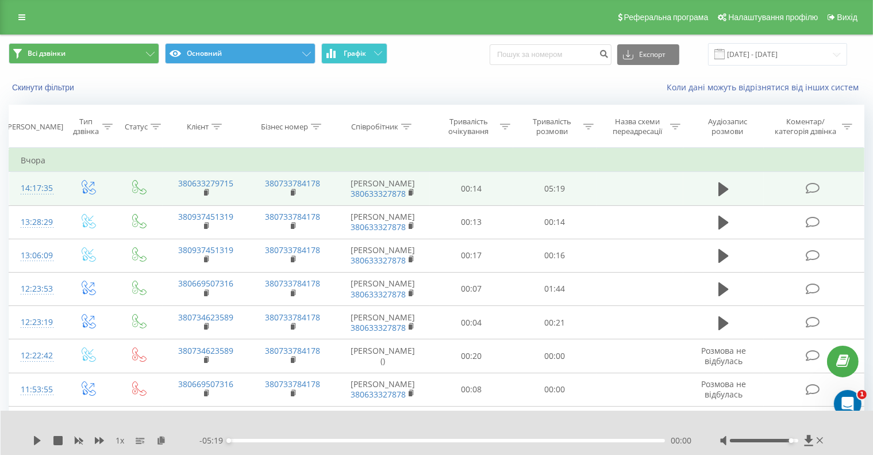
click at [383, 55] on button "Графік" at bounding box center [354, 53] width 66 height 21
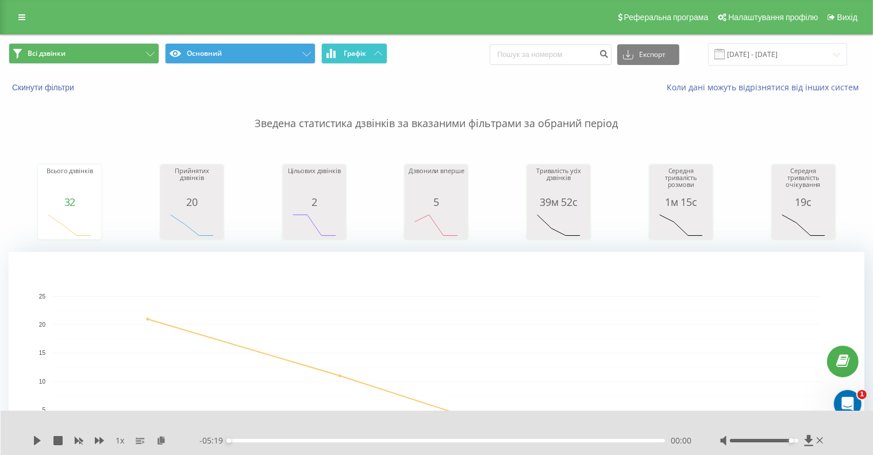
click at [383, 55] on button "Графік" at bounding box center [354, 53] width 66 height 21
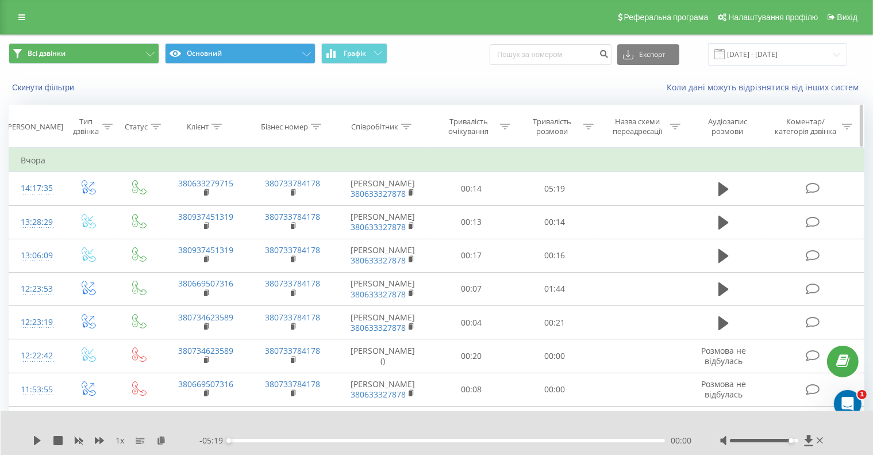
click at [849, 130] on div at bounding box center [847, 127] width 10 height 10
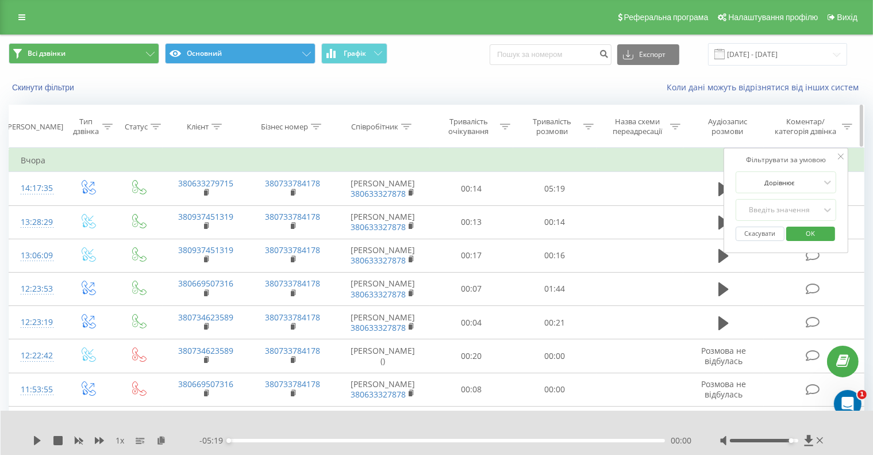
click at [849, 130] on div at bounding box center [847, 127] width 10 height 10
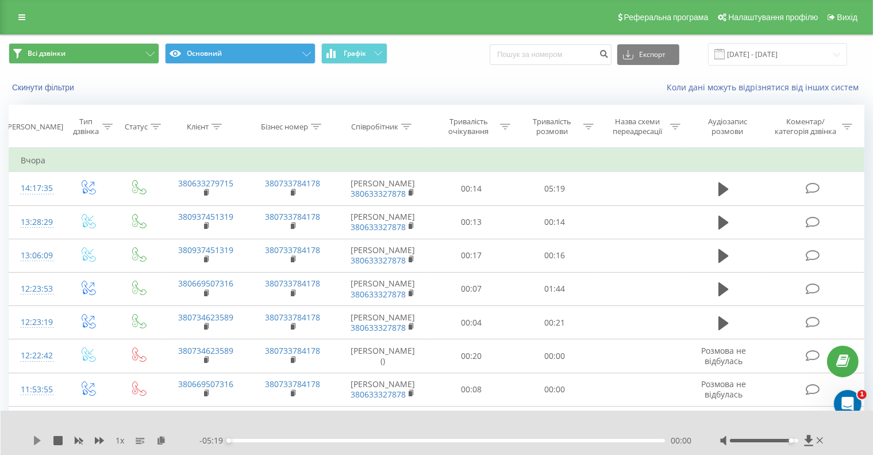
click at [33, 437] on icon at bounding box center [37, 440] width 9 height 9
click at [723, 440] on icon at bounding box center [724, 440] width 6 height 9
click at [297, 440] on div "00:03" at bounding box center [447, 440] width 436 height 3
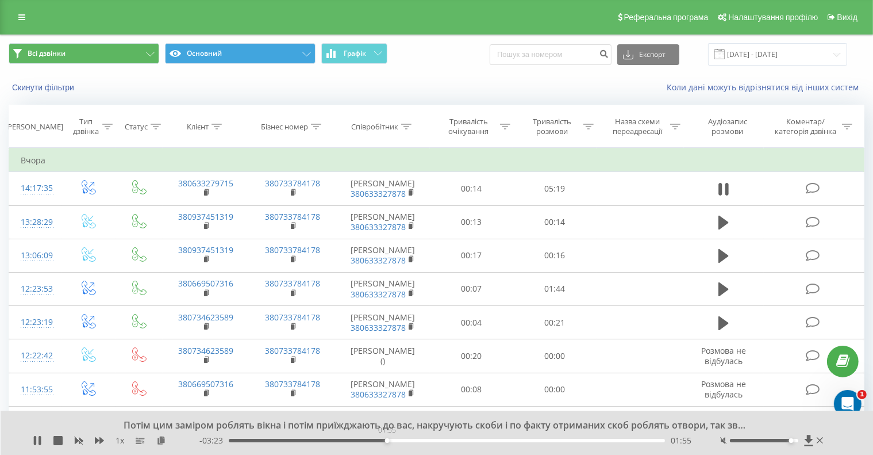
click at [387, 439] on div "01:55" at bounding box center [447, 440] width 436 height 3
click at [487, 437] on div "- 02:42 02:37 02:37" at bounding box center [445, 440] width 492 height 11
click at [488, 441] on div "02:37" at bounding box center [447, 440] width 436 height 3
click at [723, 441] on icon at bounding box center [723, 440] width 6 height 6
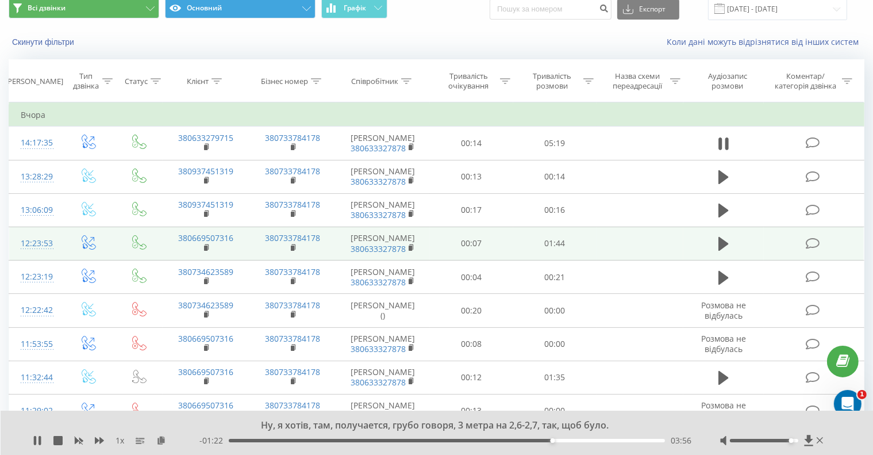
scroll to position [115, 0]
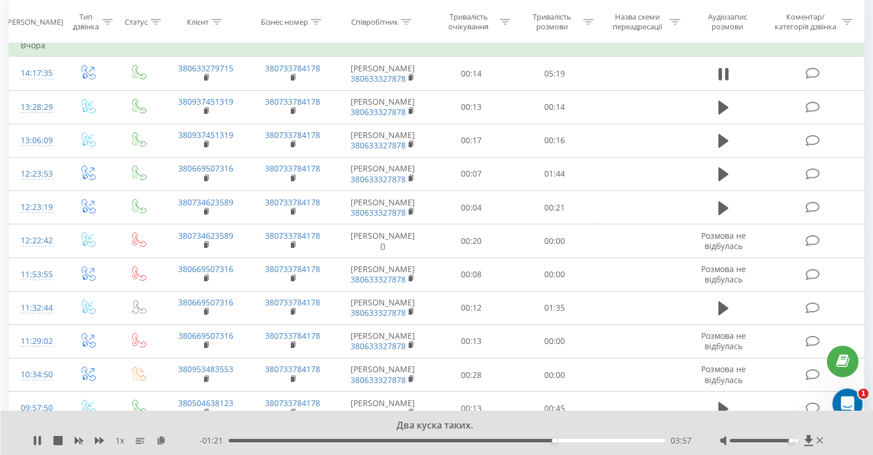
click at [854, 402] on div "Открыть службу сообщений Intercom" at bounding box center [846, 402] width 38 height 38
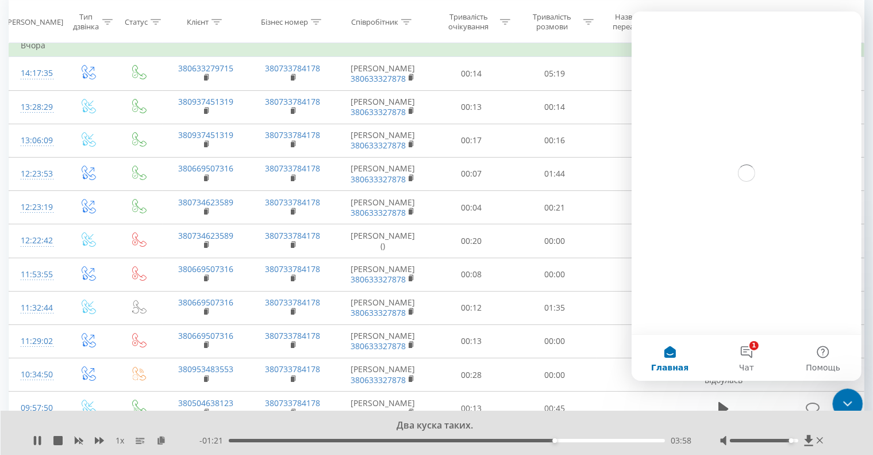
scroll to position [0, 0]
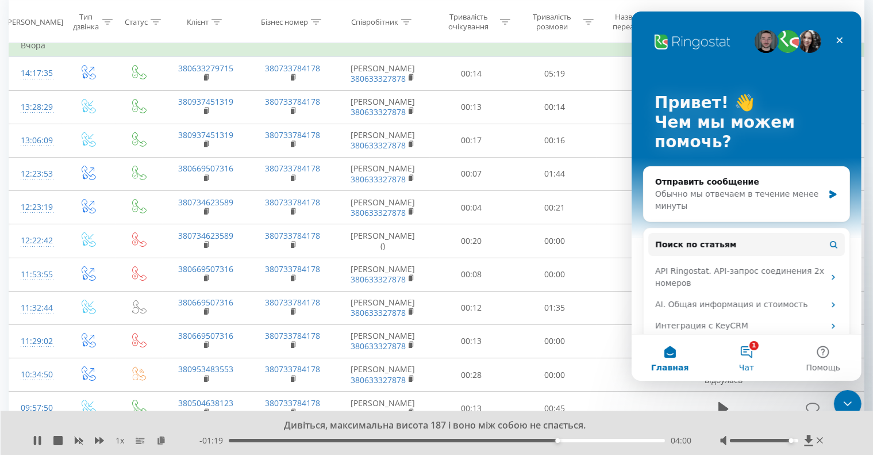
click at [752, 358] on button "1 Чат" at bounding box center [746, 358] width 76 height 46
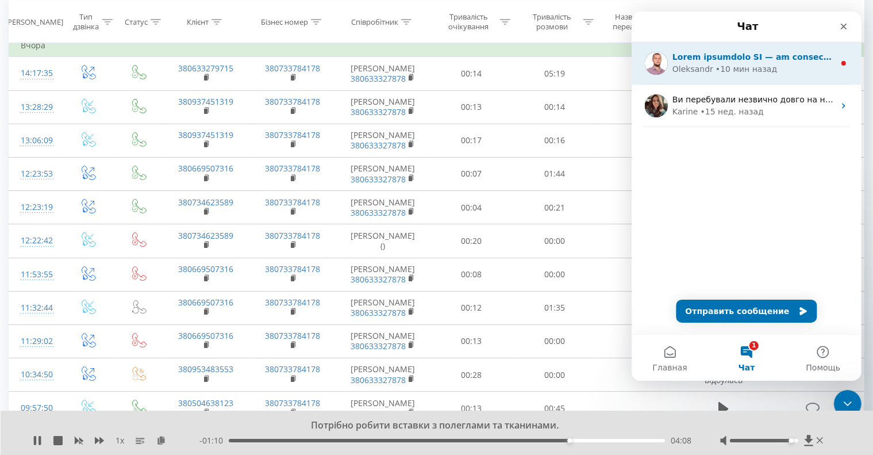
click at [740, 64] on div "• 10 мин назад" at bounding box center [746, 69] width 62 height 12
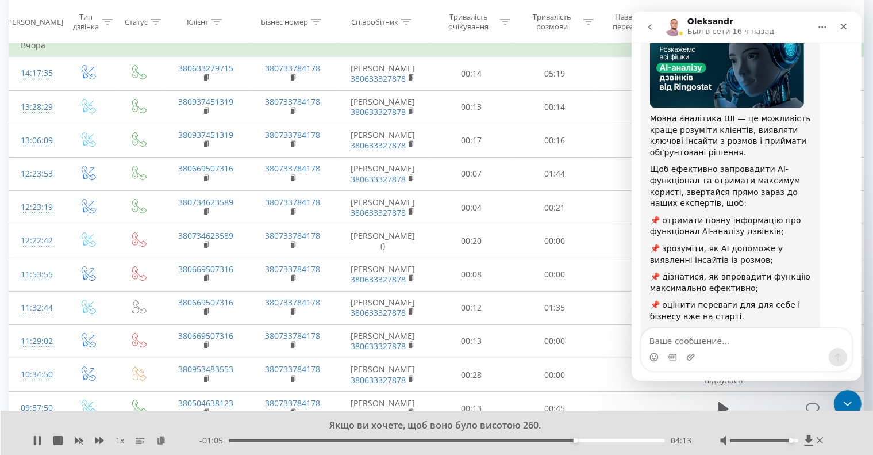
scroll to position [33, 0]
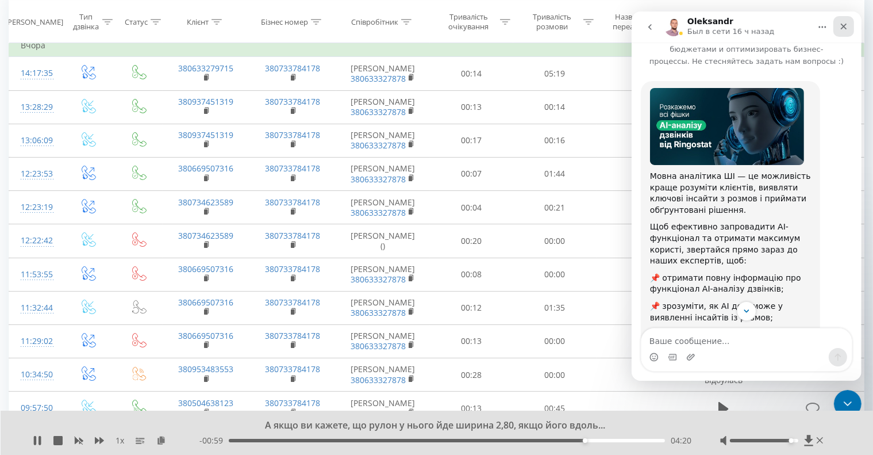
click at [842, 28] on icon "Закрыть" at bounding box center [843, 27] width 6 height 6
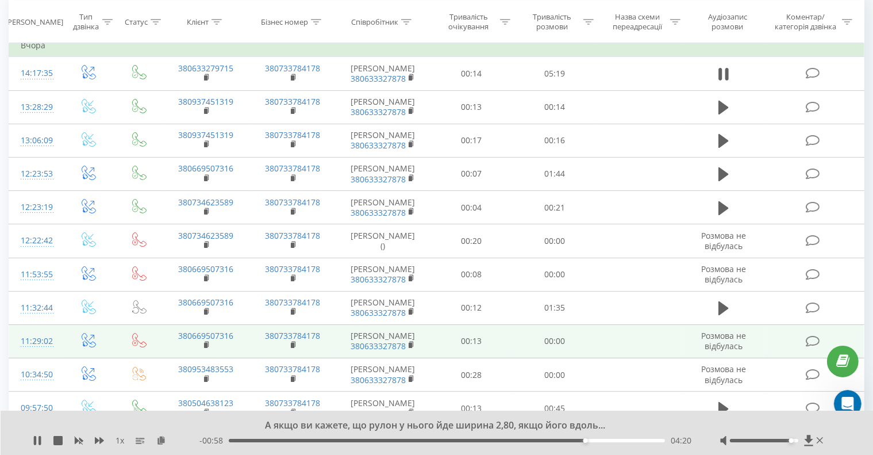
scroll to position [148, 0]
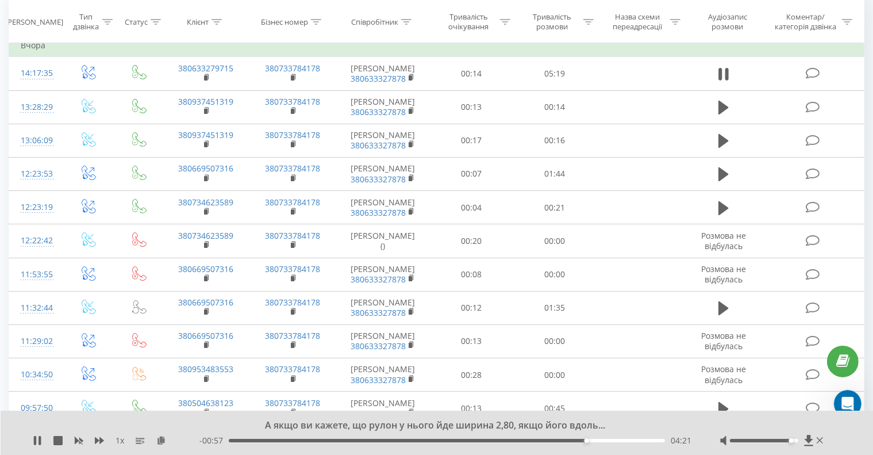
click at [729, 445] on div at bounding box center [773, 440] width 106 height 11
click at [724, 439] on icon at bounding box center [724, 440] width 6 height 9
click at [722, 442] on icon at bounding box center [723, 440] width 6 height 9
click at [54, 440] on icon at bounding box center [57, 440] width 9 height 9
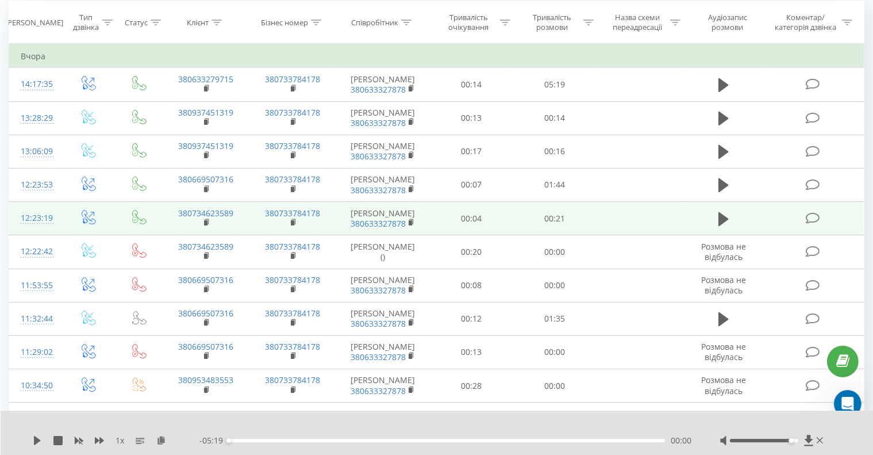
scroll to position [0, 0]
